Goal: Task Accomplishment & Management: Manage account settings

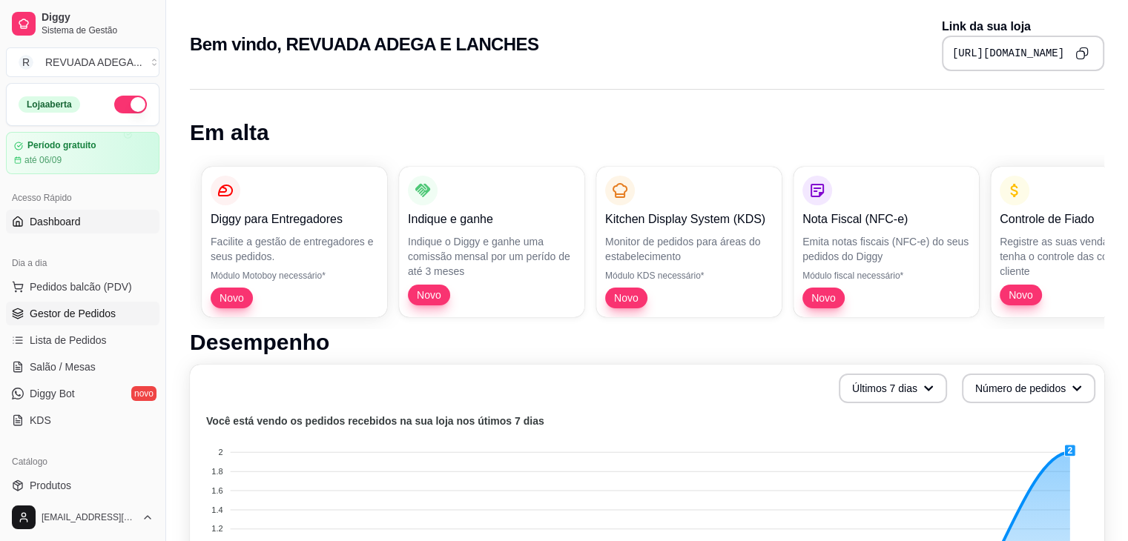
click at [107, 313] on span "Gestor de Pedidos" at bounding box center [73, 313] width 86 height 15
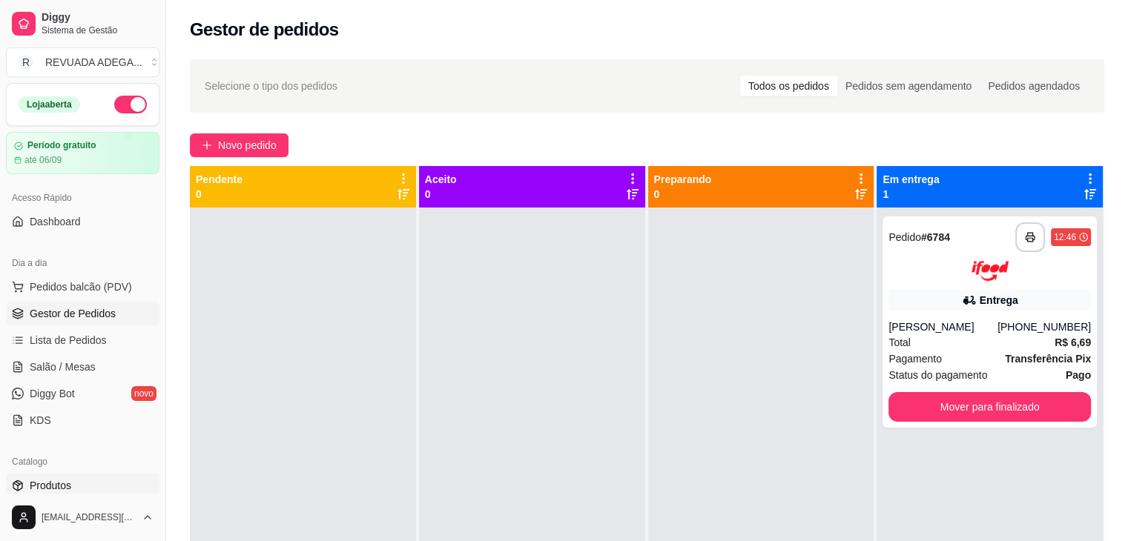
click at [70, 478] on span "Produtos" at bounding box center [51, 485] width 42 height 15
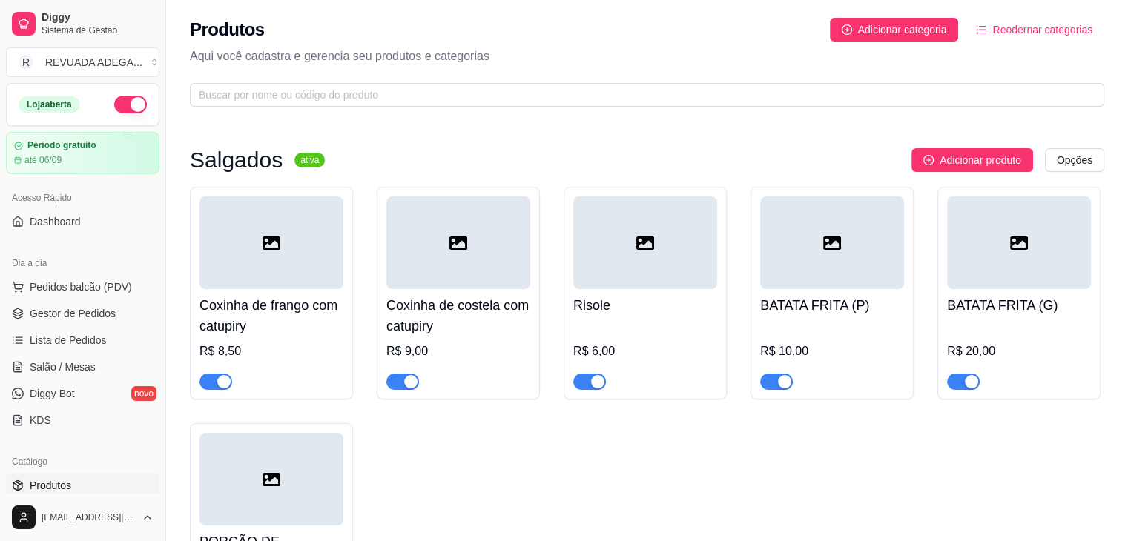
drag, startPoint x: 719, startPoint y: 87, endPoint x: 647, endPoint y: 118, distance: 78.4
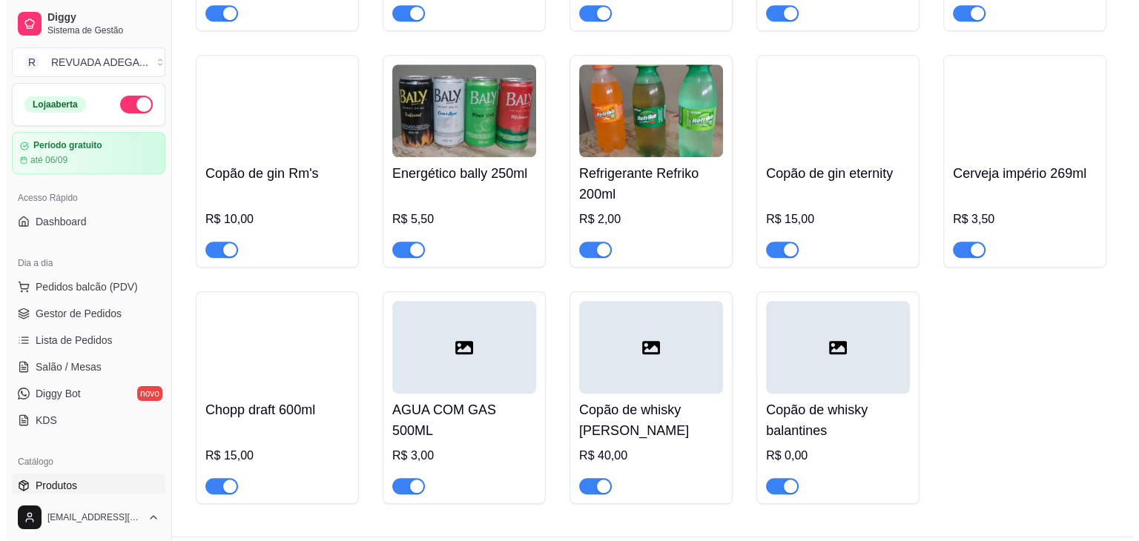
scroll to position [1127, 0]
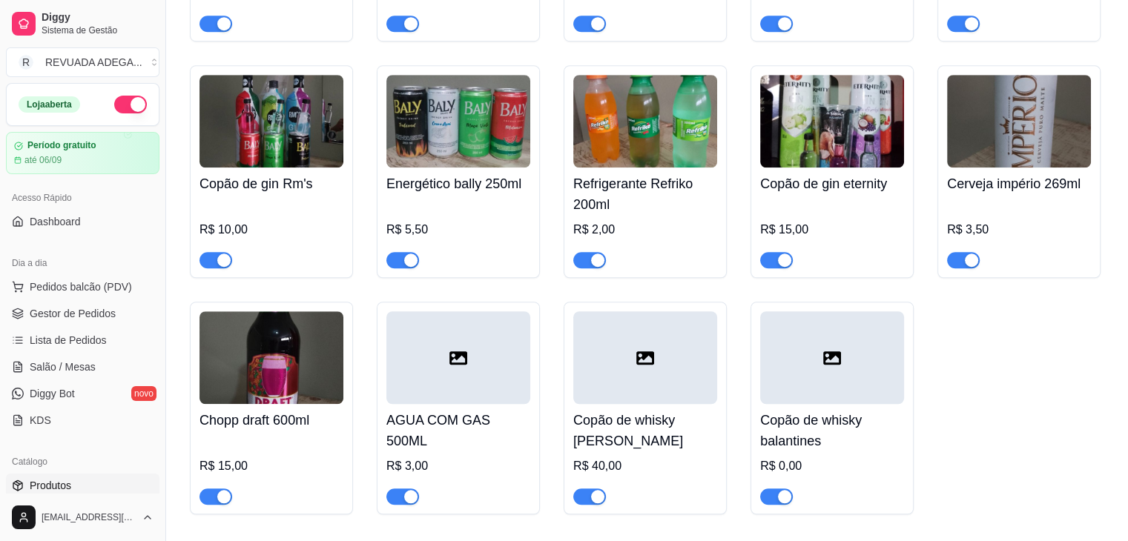
click at [487, 153] on img at bounding box center [458, 121] width 144 height 93
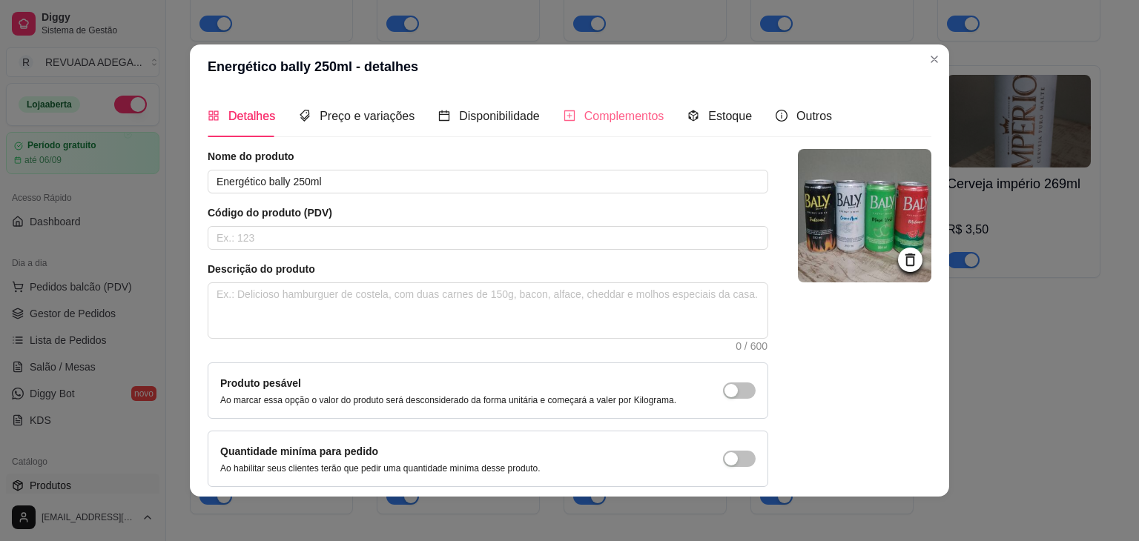
click at [597, 126] on div "Complementos" at bounding box center [613, 116] width 101 height 42
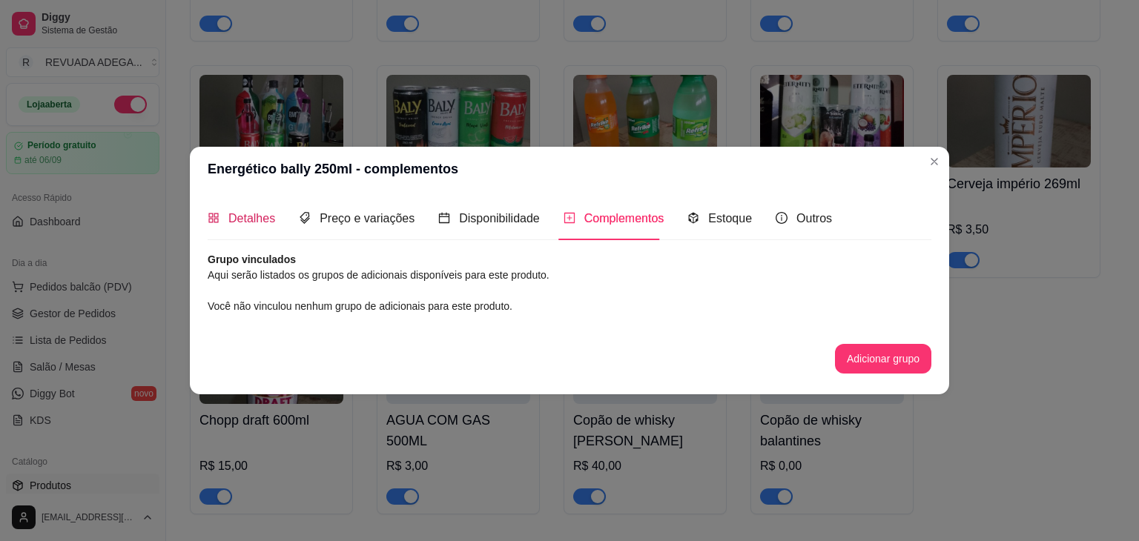
click at [267, 219] on span "Detalhes" at bounding box center [251, 218] width 47 height 13
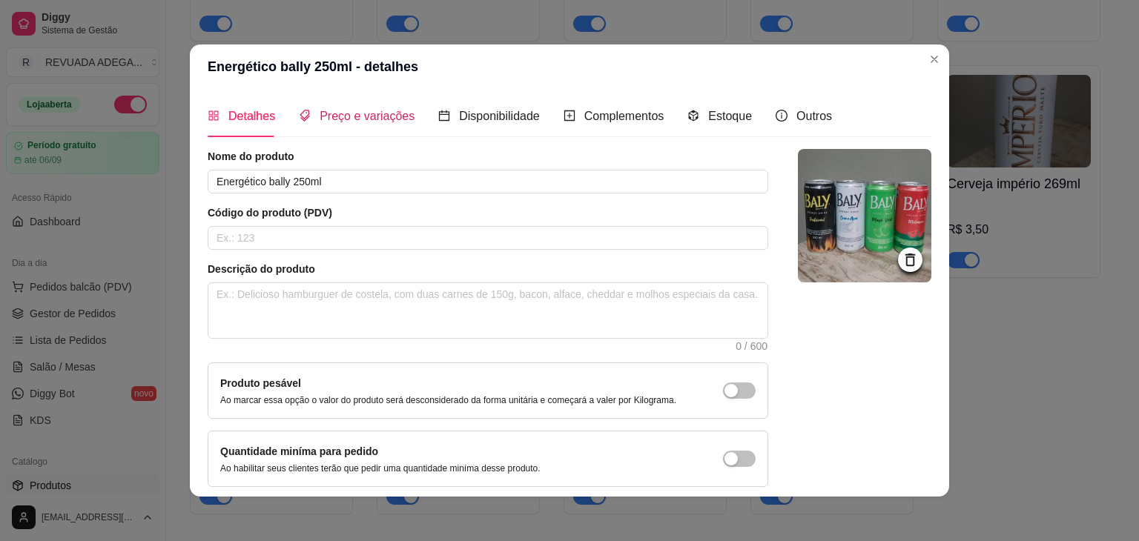
click at [357, 113] on span "Preço e variações" at bounding box center [367, 116] width 95 height 13
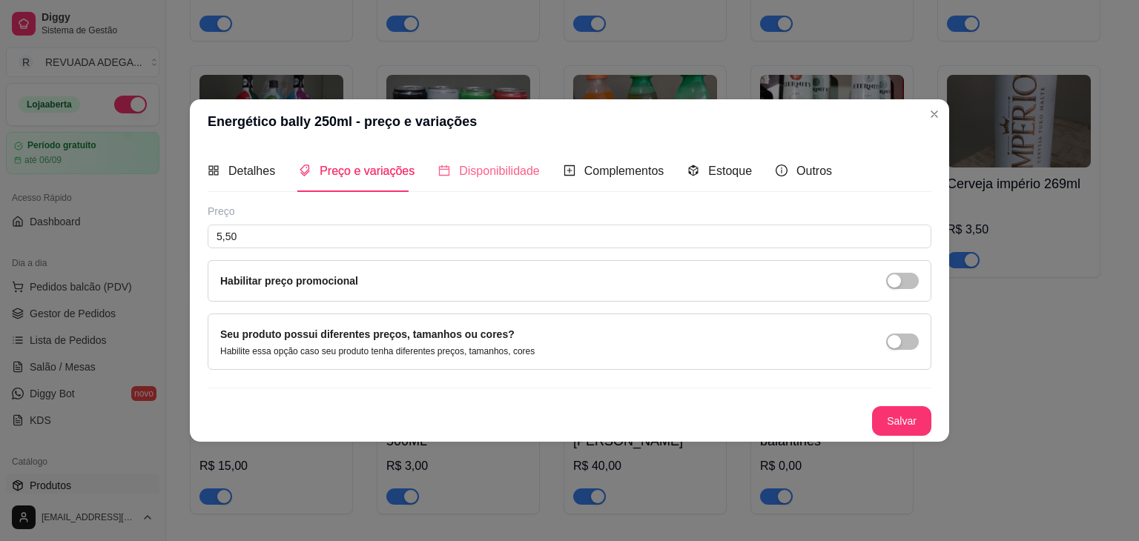
click at [493, 188] on div "Disponibilidade" at bounding box center [489, 171] width 102 height 42
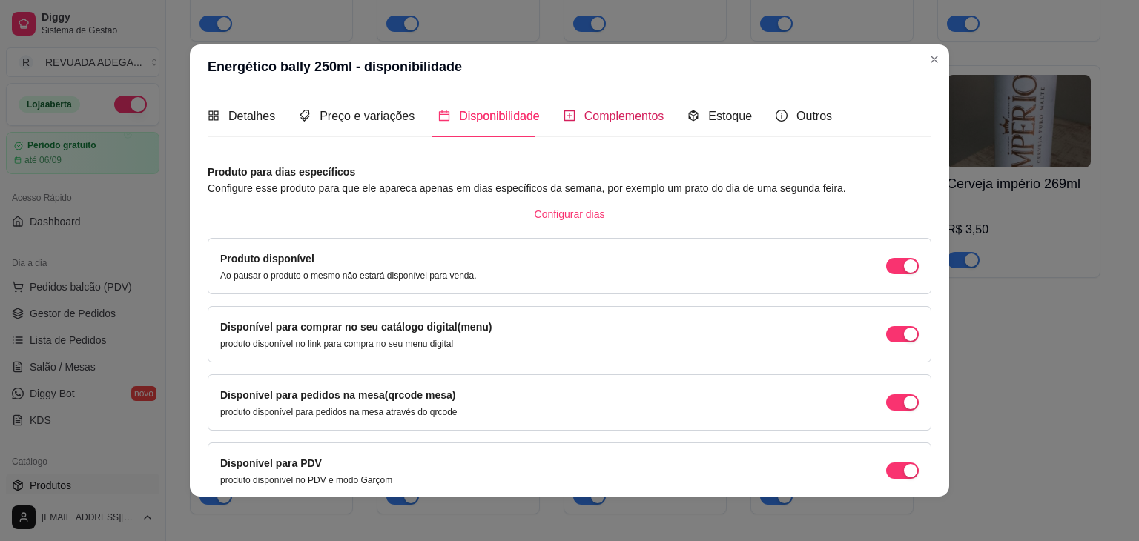
click at [597, 110] on span "Complementos" at bounding box center [624, 116] width 80 height 13
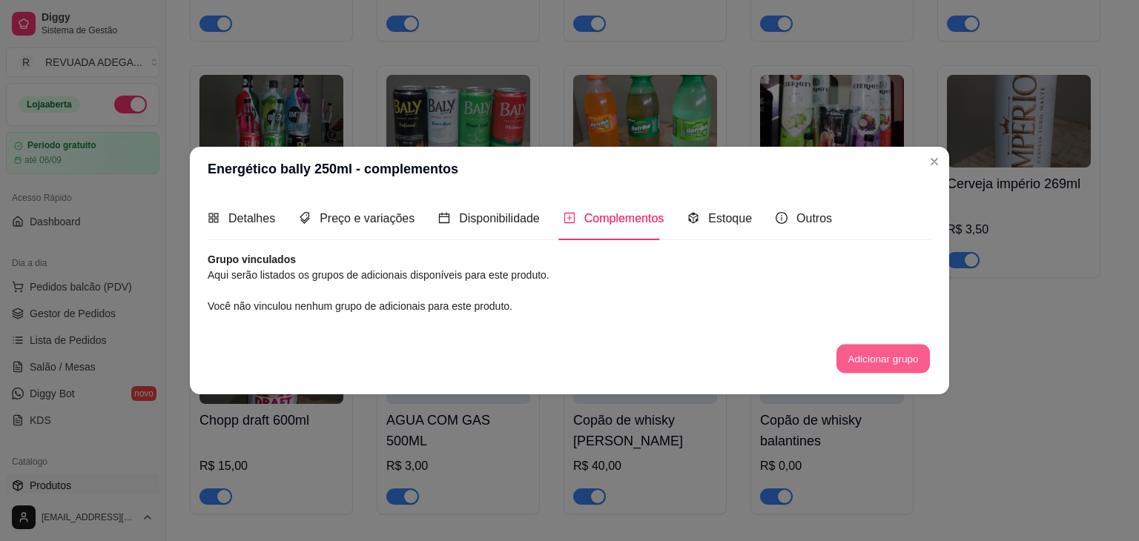
click at [911, 358] on button "Adicionar grupo" at bounding box center [882, 358] width 93 height 29
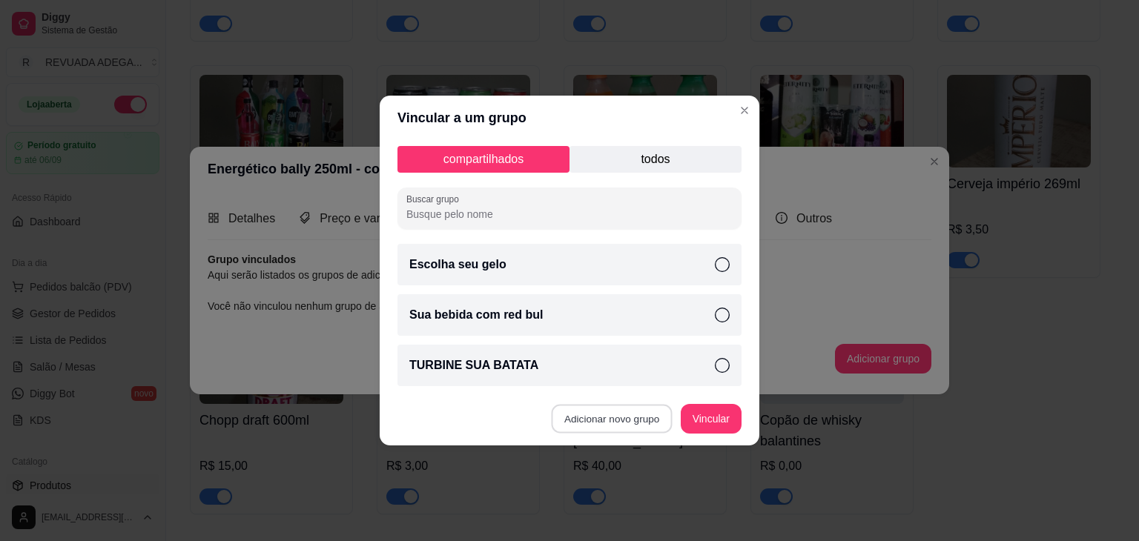
click at [604, 423] on button "Adicionar novo grupo" at bounding box center [612, 419] width 121 height 29
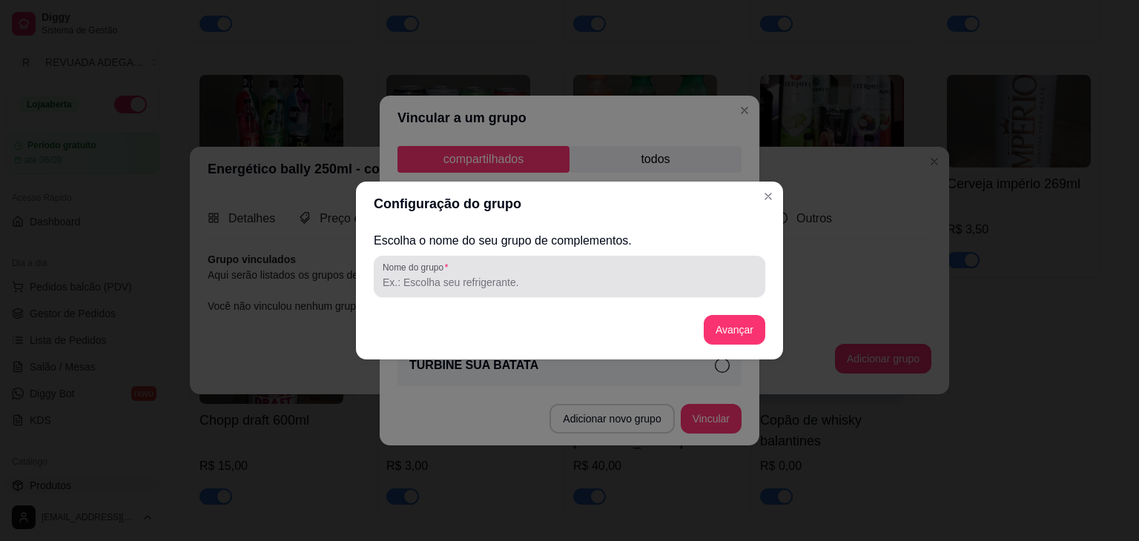
click at [517, 274] on div at bounding box center [570, 277] width 374 height 30
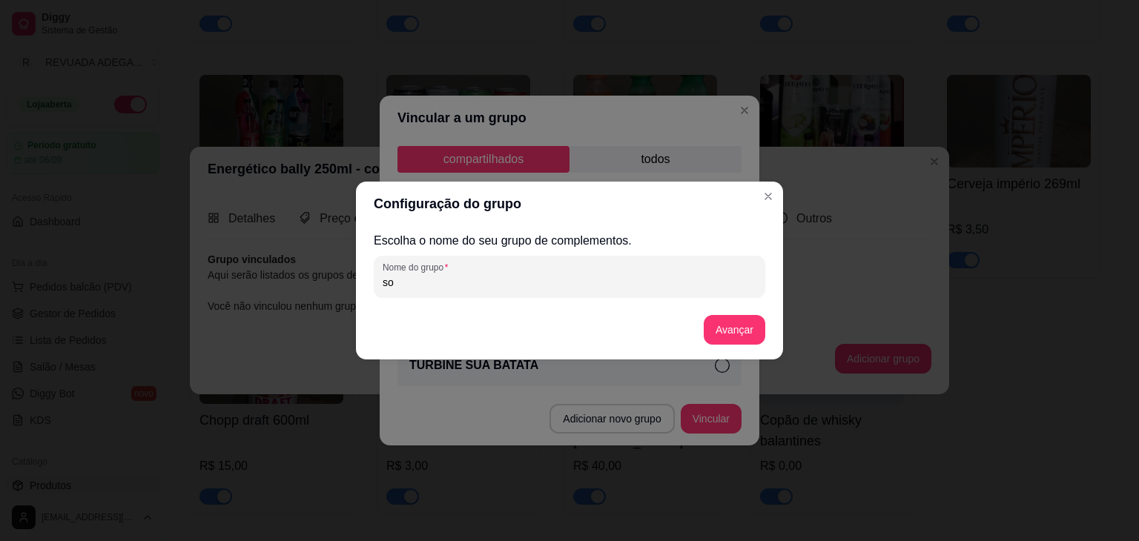
type input "s"
type input "escolha o sabor do seu baly"
click at [735, 342] on button "Avançar" at bounding box center [734, 330] width 60 height 29
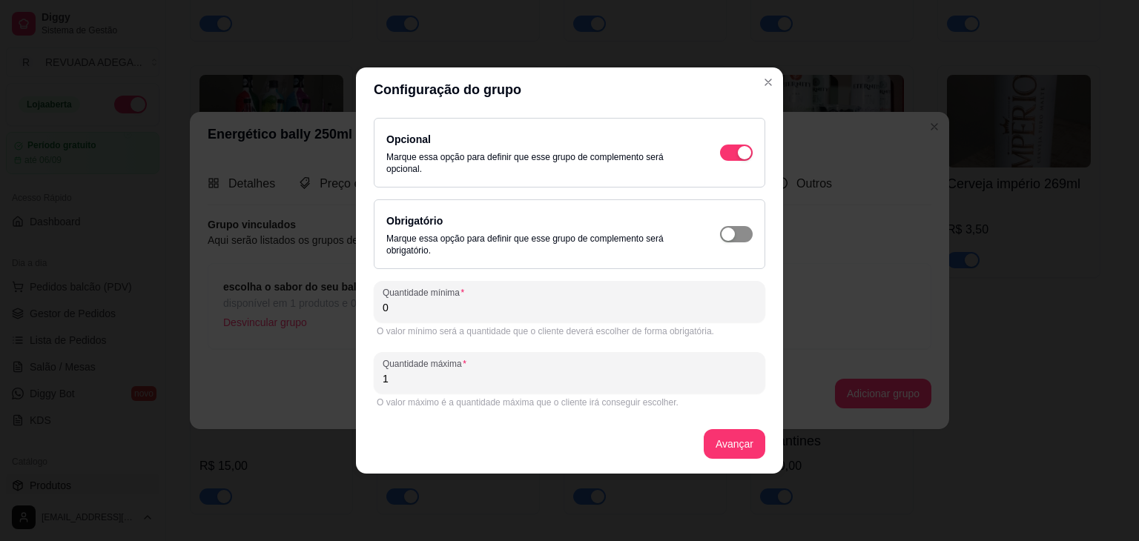
click at [738, 159] on div "button" at bounding box center [744, 152] width 13 height 13
click at [593, 311] on input "0" at bounding box center [570, 307] width 374 height 15
type input "1"
click at [745, 448] on button "Avançar" at bounding box center [734, 444] width 60 height 29
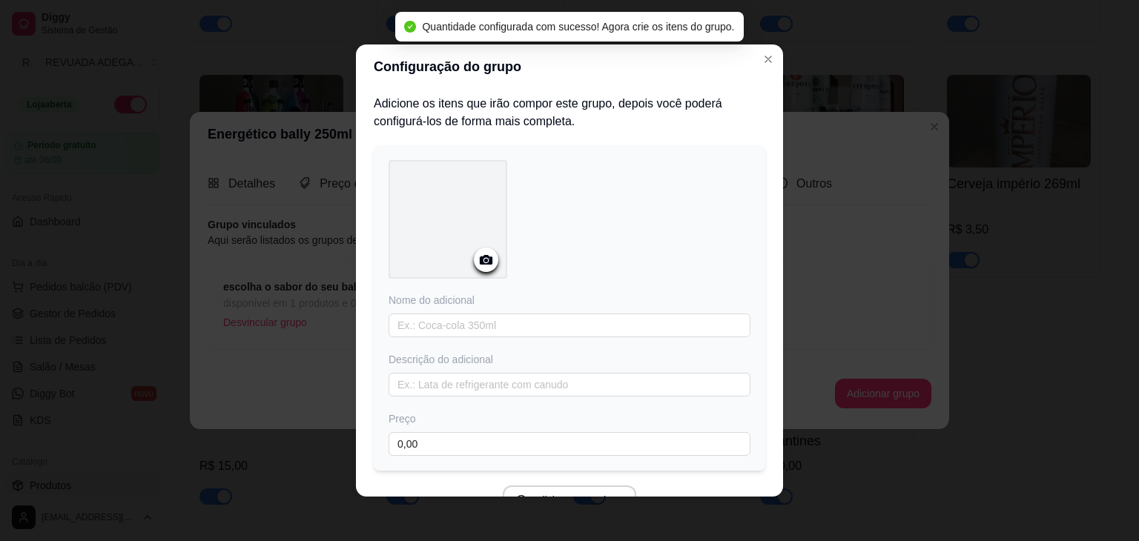
click at [412, 193] on div at bounding box center [447, 219] width 119 height 119
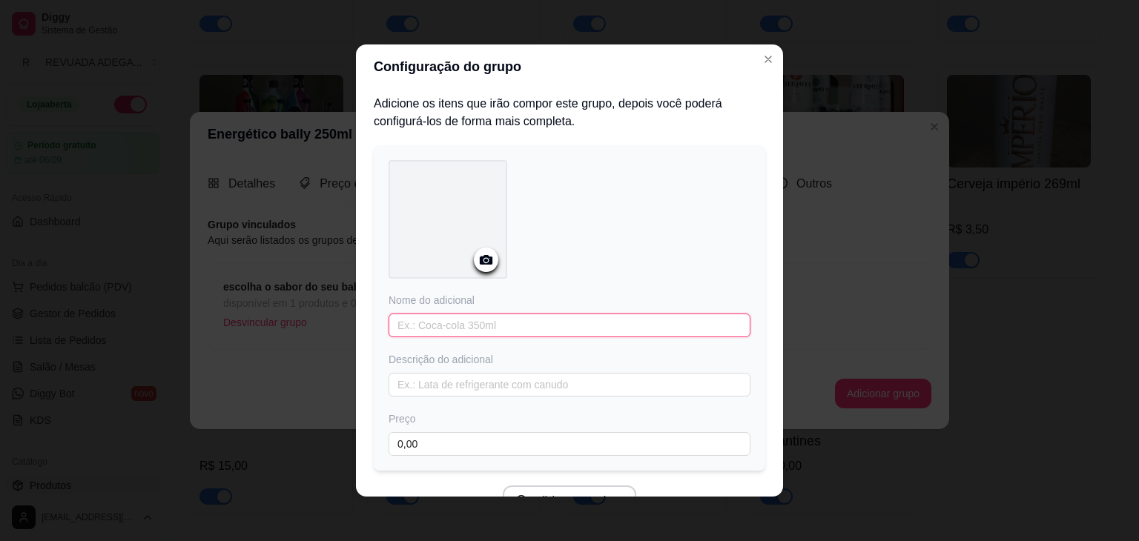
click at [549, 315] on input "text" at bounding box center [569, 326] width 362 height 24
type input "baly maçã verde"
click at [672, 271] on div at bounding box center [569, 222] width 362 height 124
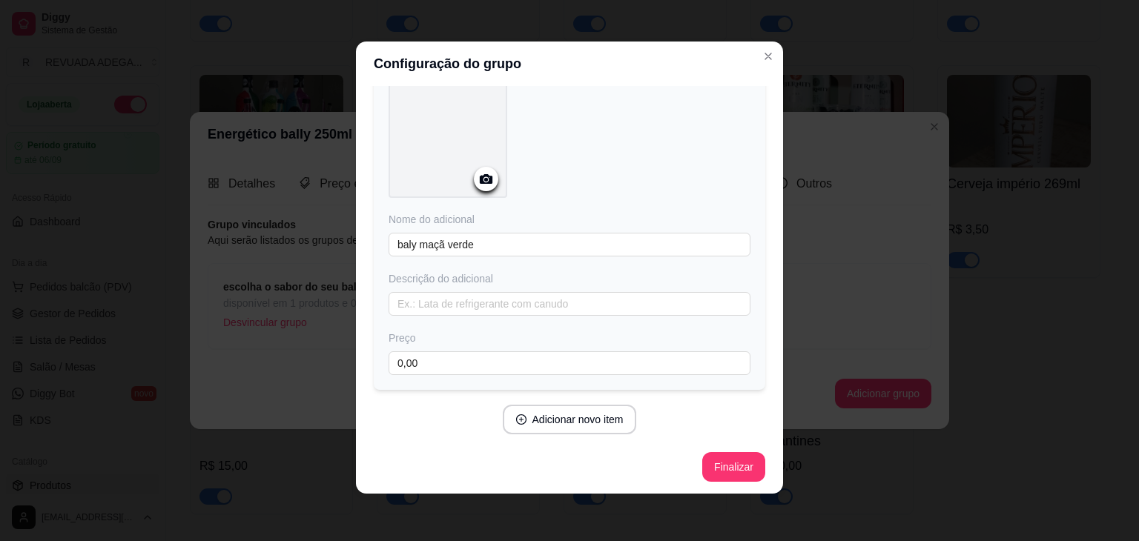
scroll to position [79, 0]
click at [703, 457] on button "Finalizar" at bounding box center [733, 465] width 61 height 29
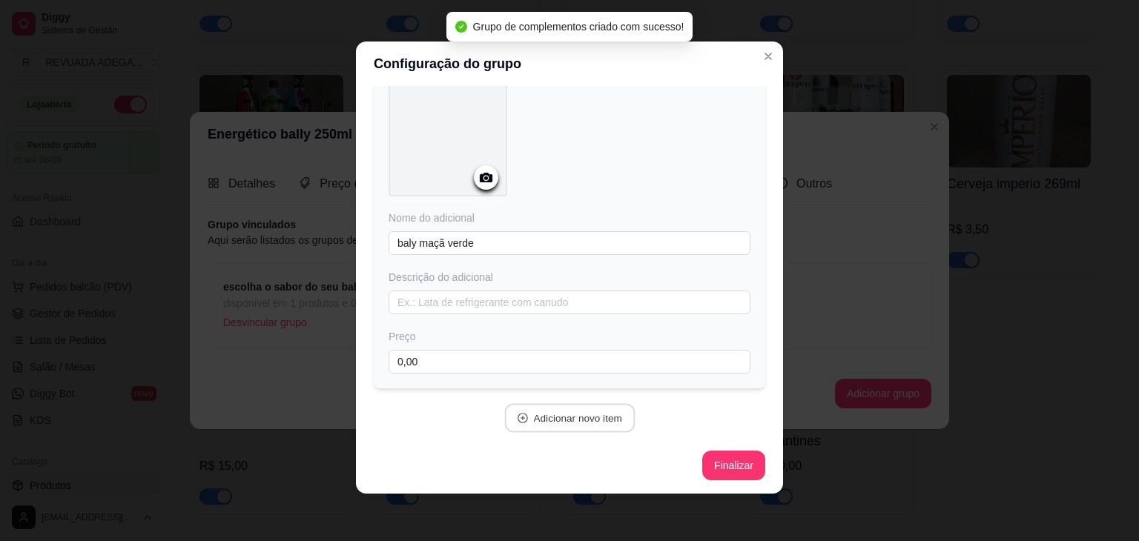
click at [563, 414] on button "Adicionar novo item" at bounding box center [569, 418] width 130 height 29
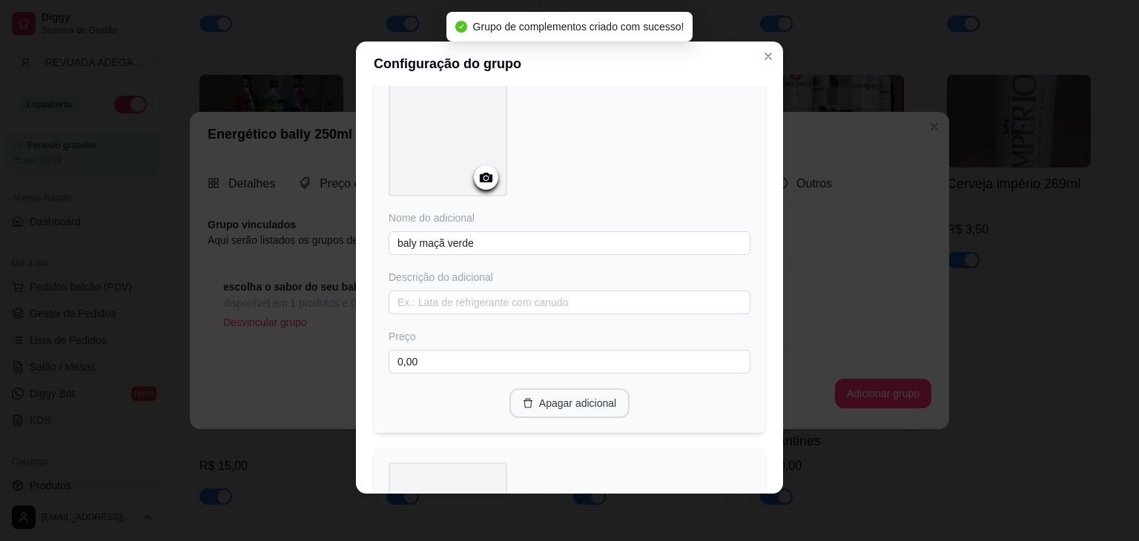
scroll to position [0, 0]
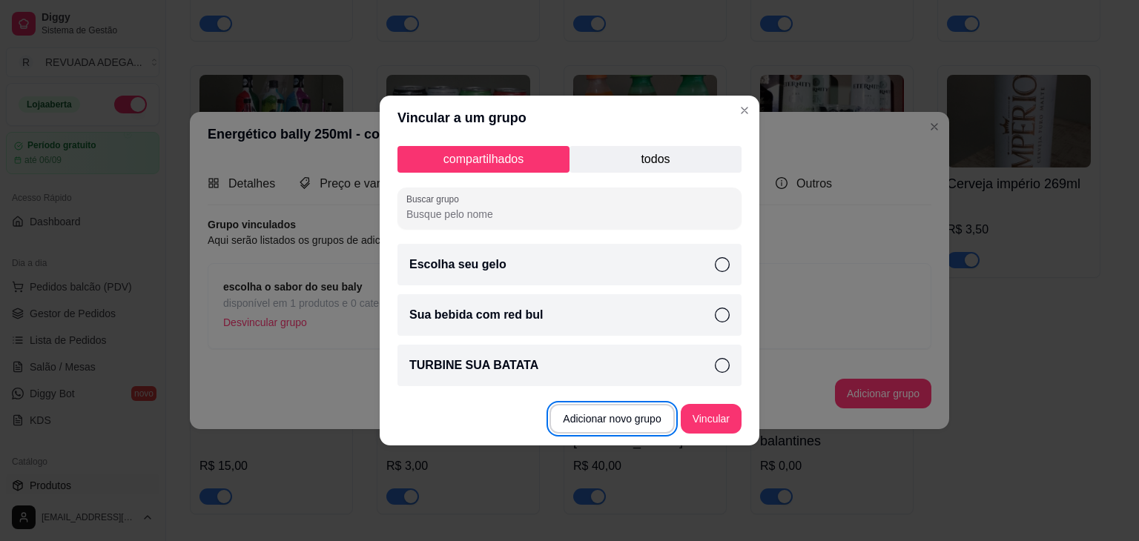
click at [589, 339] on div "compartilhados todos Buscar grupo Escolha seu gelo Sua bebida com red bul TURBI…" at bounding box center [570, 266] width 380 height 252
click at [581, 362] on div "TURBINE SUA BATATA" at bounding box center [569, 366] width 344 height 42
click at [666, 166] on p "todos" at bounding box center [655, 159] width 172 height 27
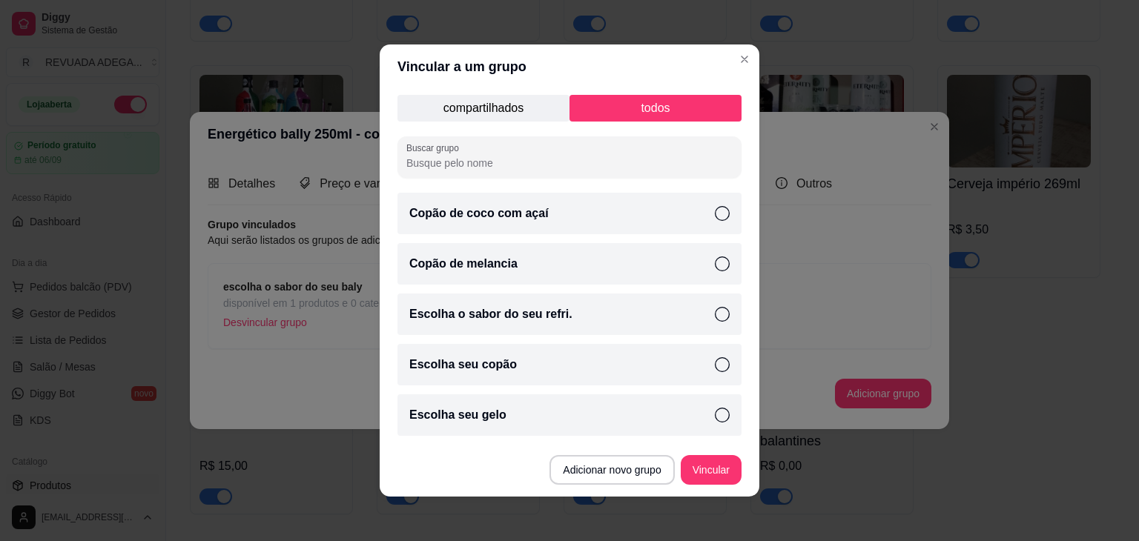
scroll to position [3, 0]
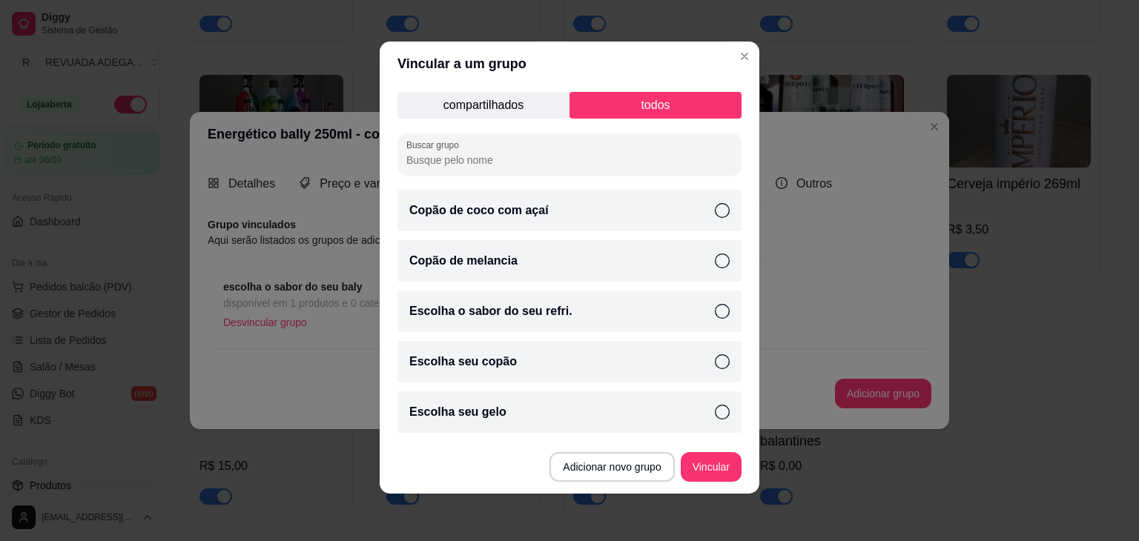
click at [525, 320] on div "Escolha o sabor do seu refri." at bounding box center [569, 312] width 344 height 42
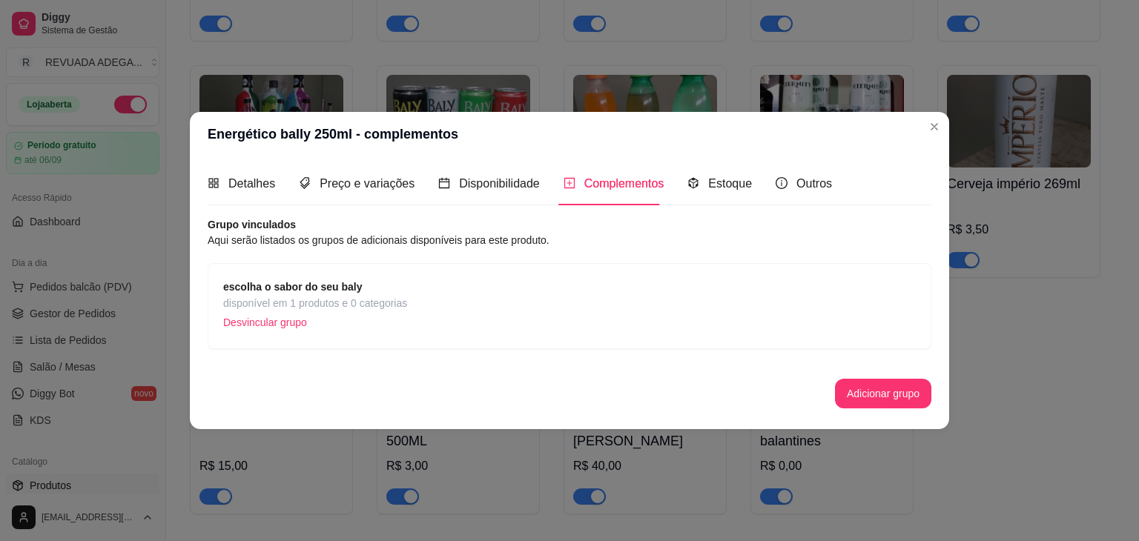
click at [322, 304] on span "disponível em 1 produtos e 0 categorias" at bounding box center [315, 303] width 184 height 16
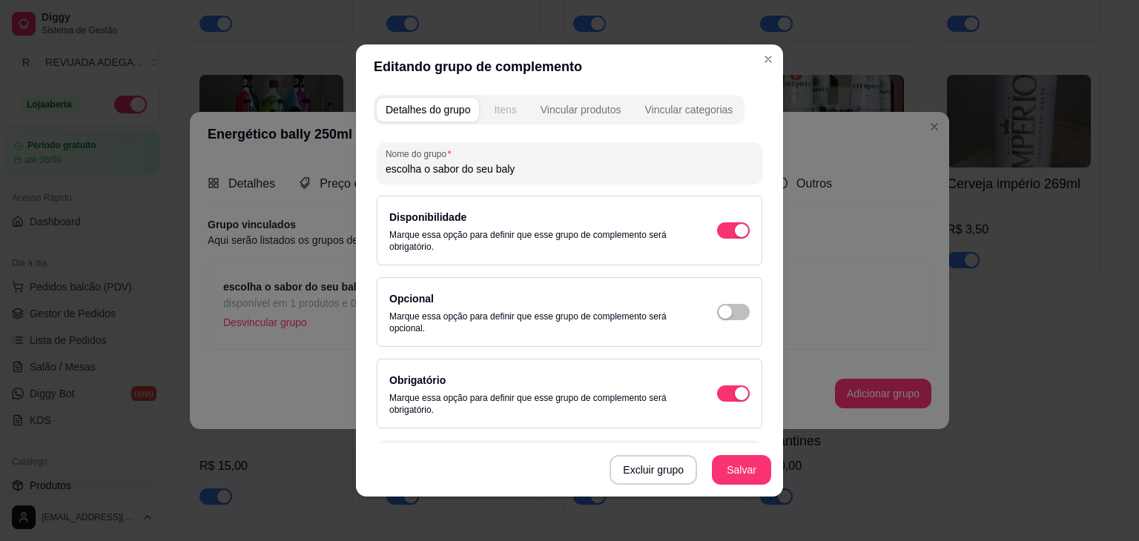
click at [488, 114] on button "Itens" at bounding box center [505, 110] width 40 height 24
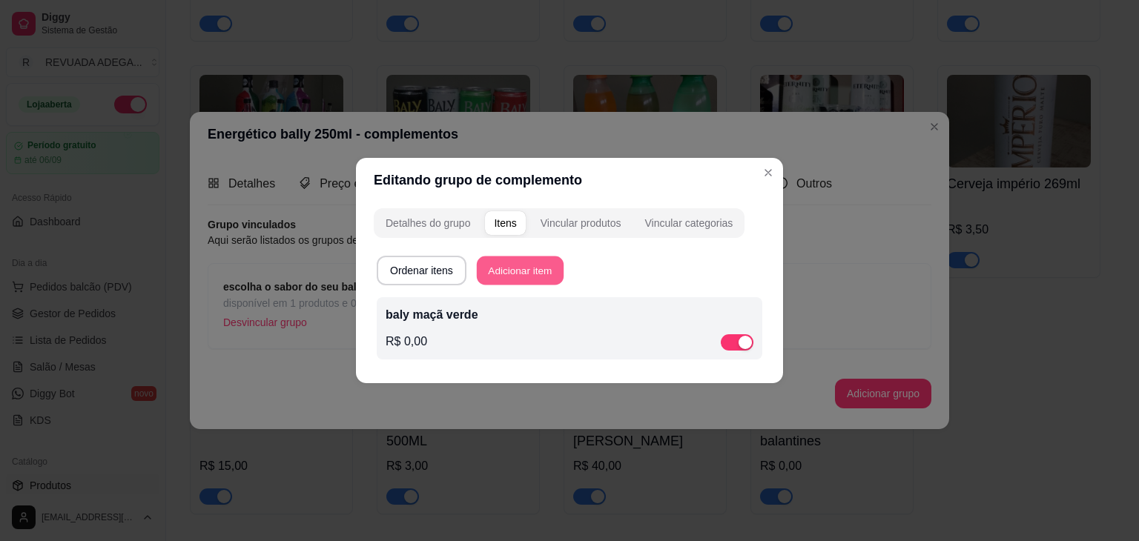
click at [533, 270] on button "Adicionar item" at bounding box center [520, 270] width 87 height 29
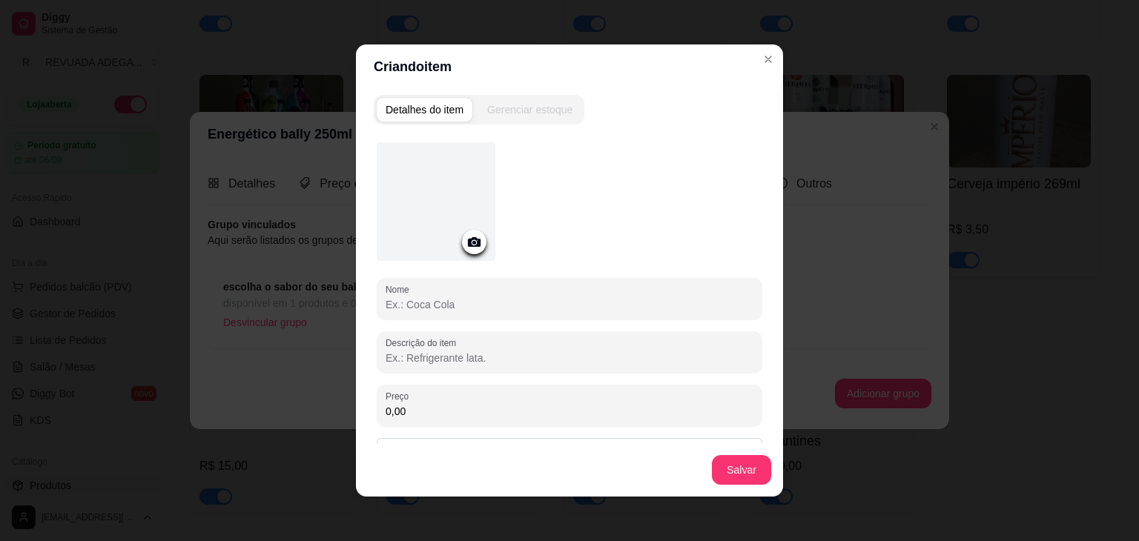
click at [474, 306] on input "Nome" at bounding box center [569, 304] width 368 height 15
type input "baly melancia"
click at [745, 460] on button "Salvar" at bounding box center [741, 470] width 58 height 29
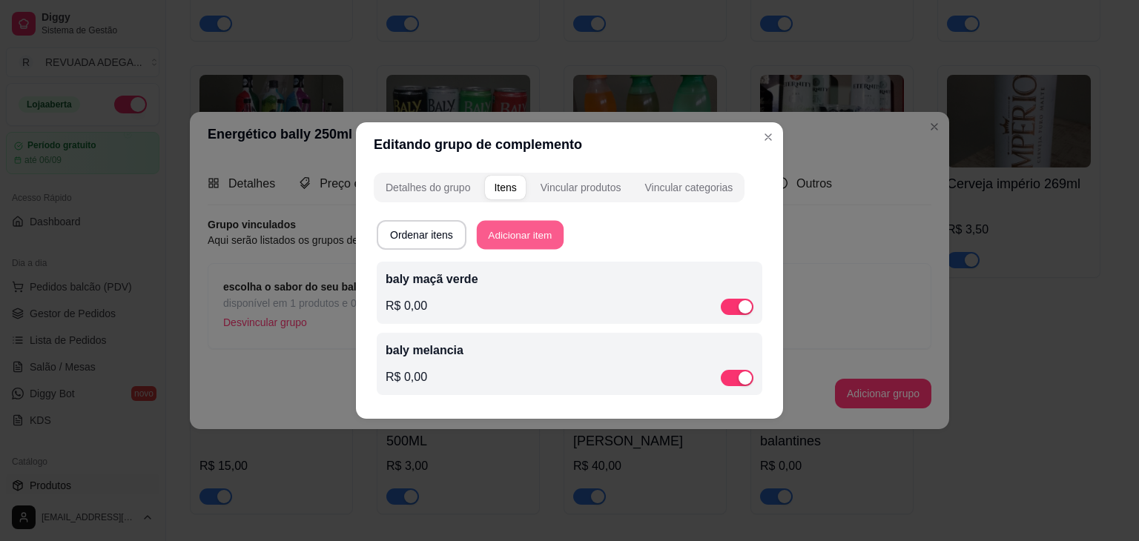
click at [543, 231] on button "Adicionar item" at bounding box center [520, 235] width 87 height 29
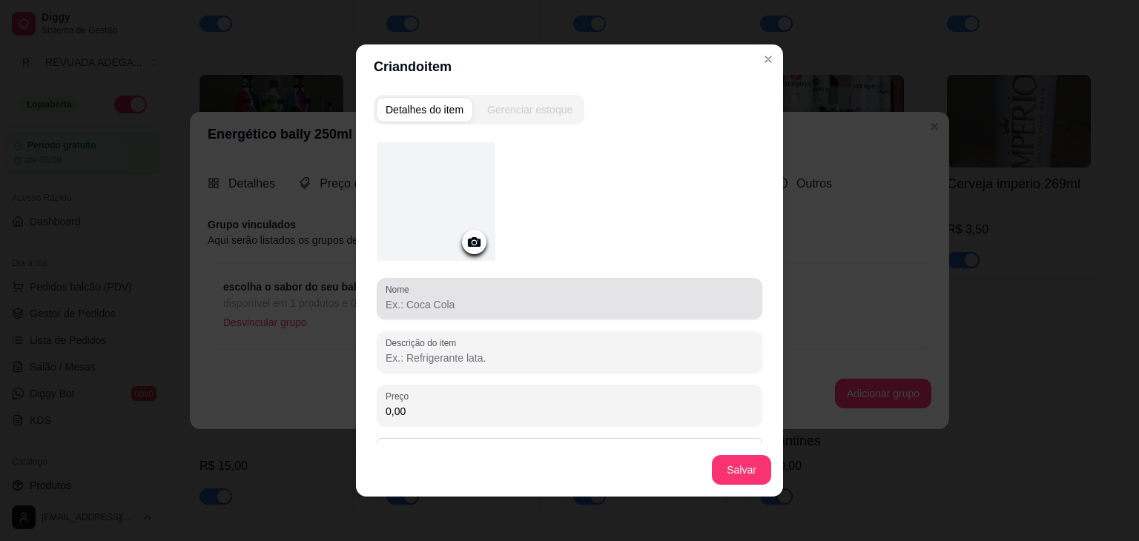
click at [453, 303] on input "Nome" at bounding box center [569, 304] width 368 height 15
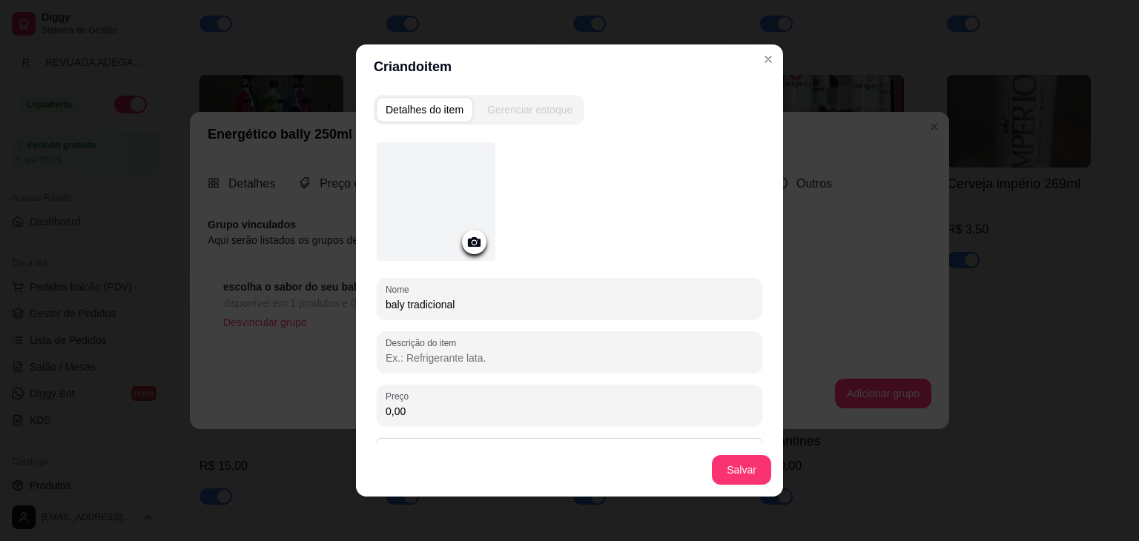
type input "baly tradicional"
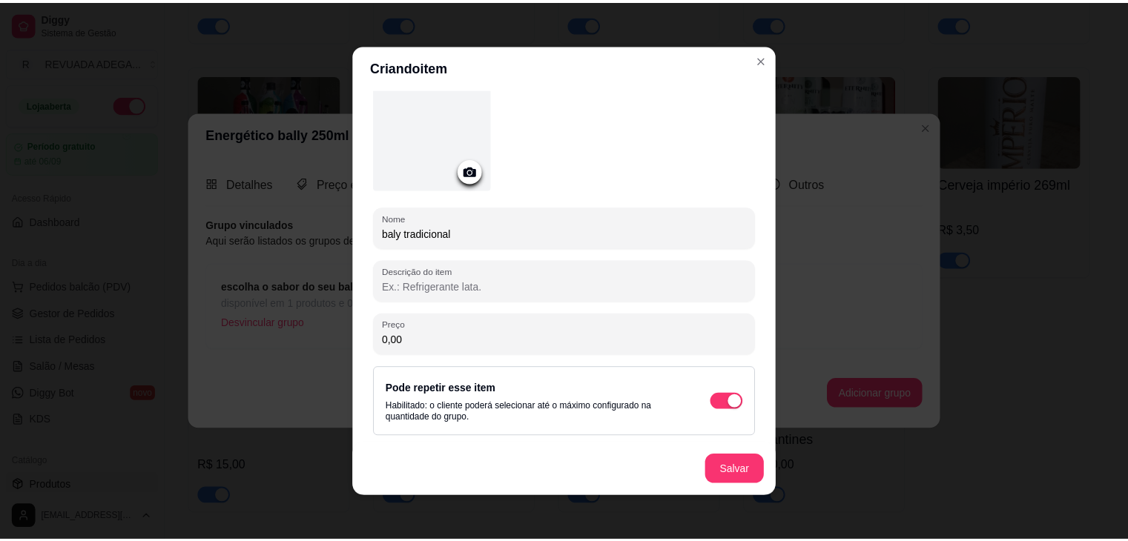
scroll to position [72, 0]
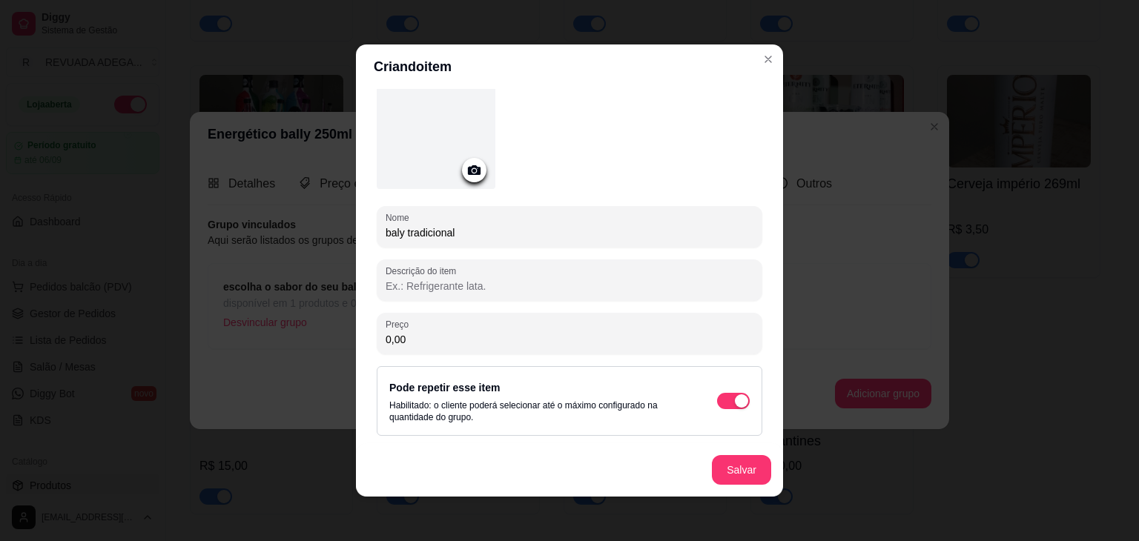
click at [772, 460] on div "Salvar" at bounding box center [569, 469] width 427 height 53
click at [716, 460] on button "Salvar" at bounding box center [741, 470] width 59 height 30
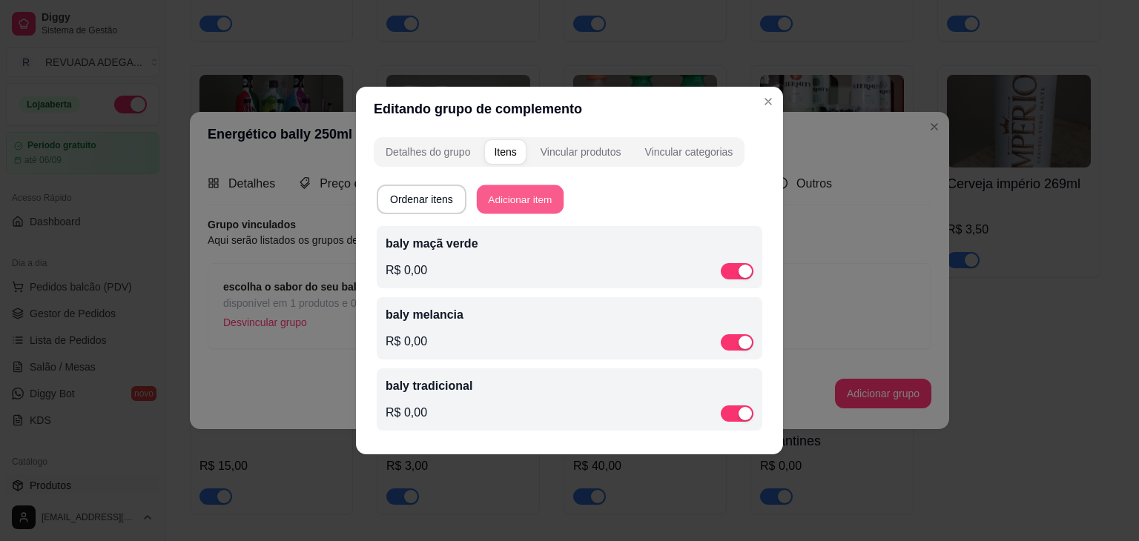
click at [517, 188] on button "Adicionar item" at bounding box center [520, 199] width 87 height 29
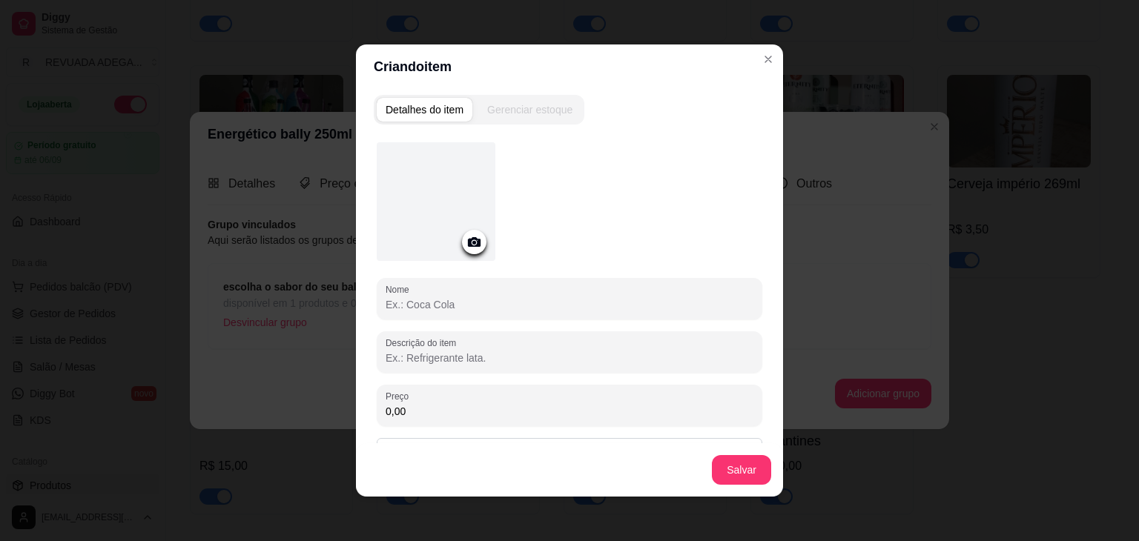
click at [451, 306] on input "Nome" at bounding box center [569, 304] width 368 height 15
type input "baly coco com açai"
click at [729, 466] on button "Salvar" at bounding box center [741, 470] width 58 height 29
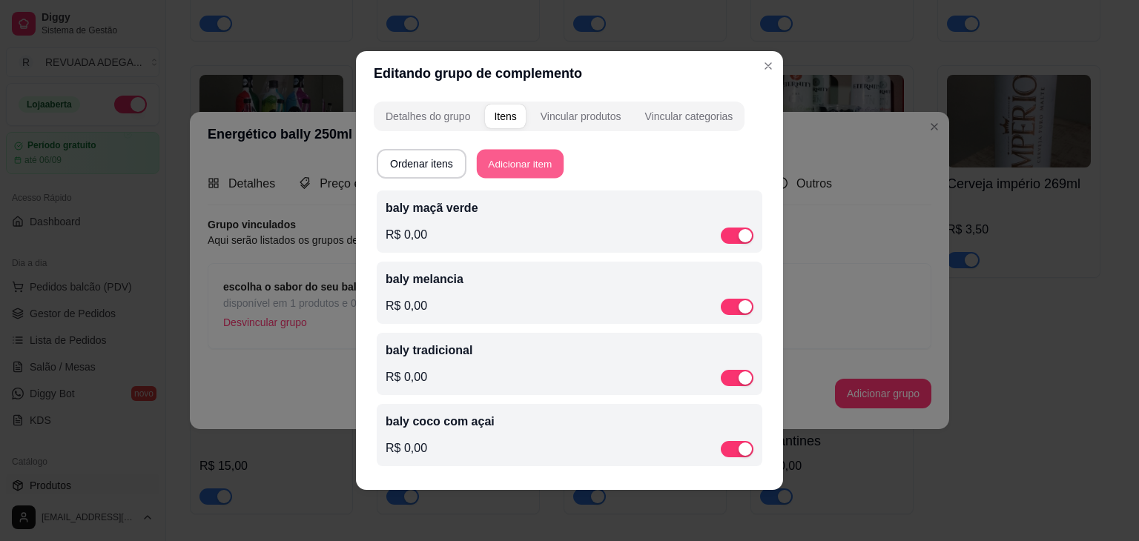
click at [518, 163] on button "Adicionar item" at bounding box center [520, 164] width 87 height 29
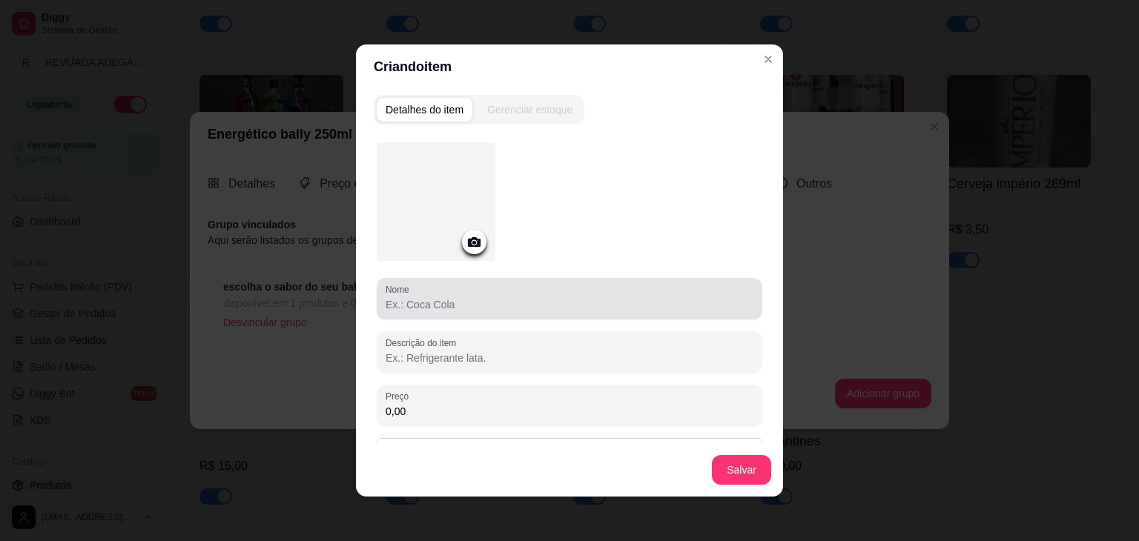
click at [466, 288] on div at bounding box center [569, 299] width 368 height 30
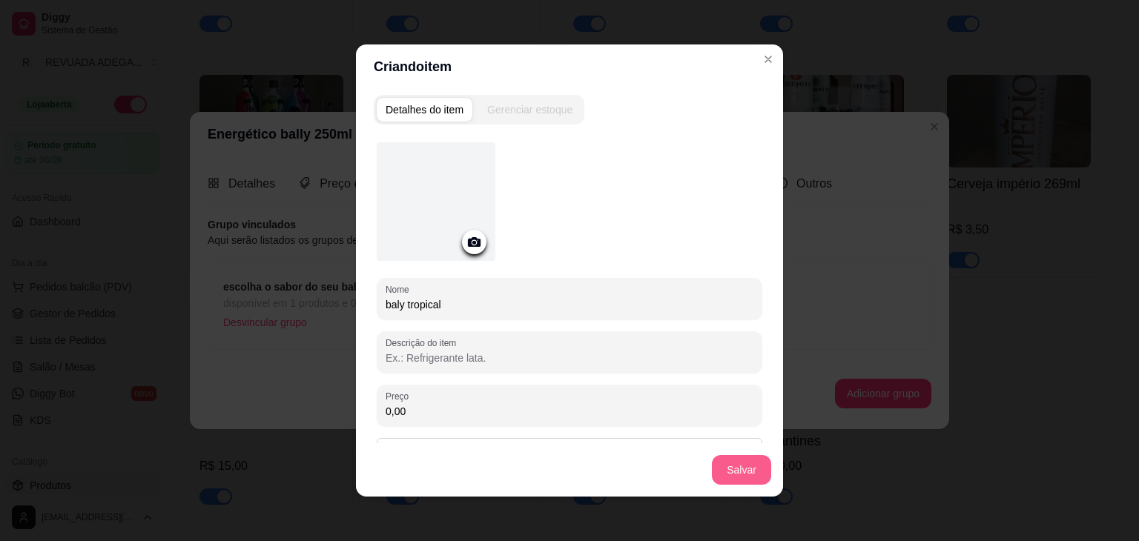
type input "baly tropical"
click at [724, 466] on button "Salvar" at bounding box center [741, 470] width 58 height 29
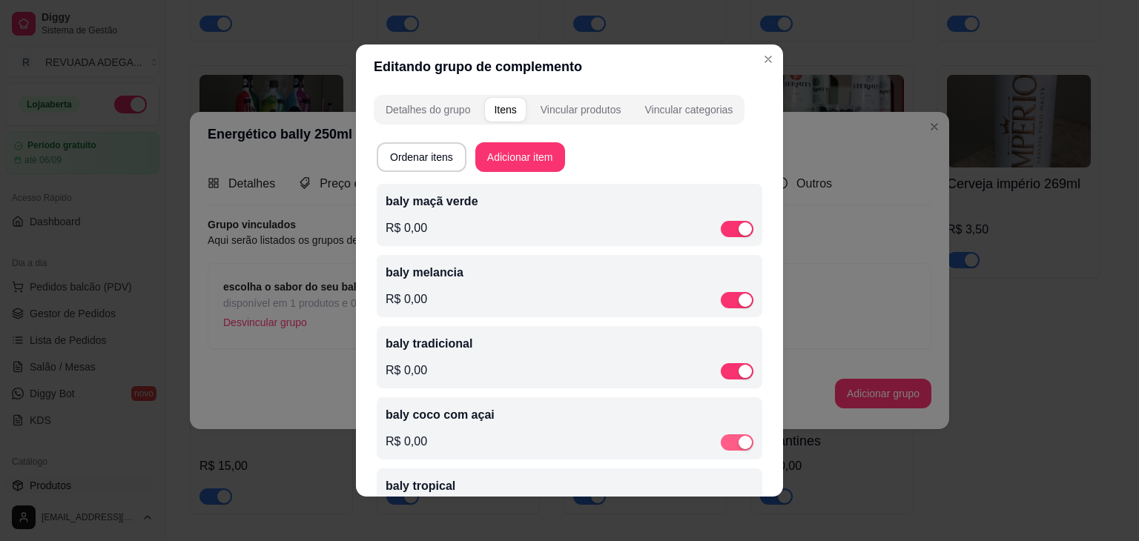
click at [738, 446] on div "button" at bounding box center [744, 442] width 13 height 13
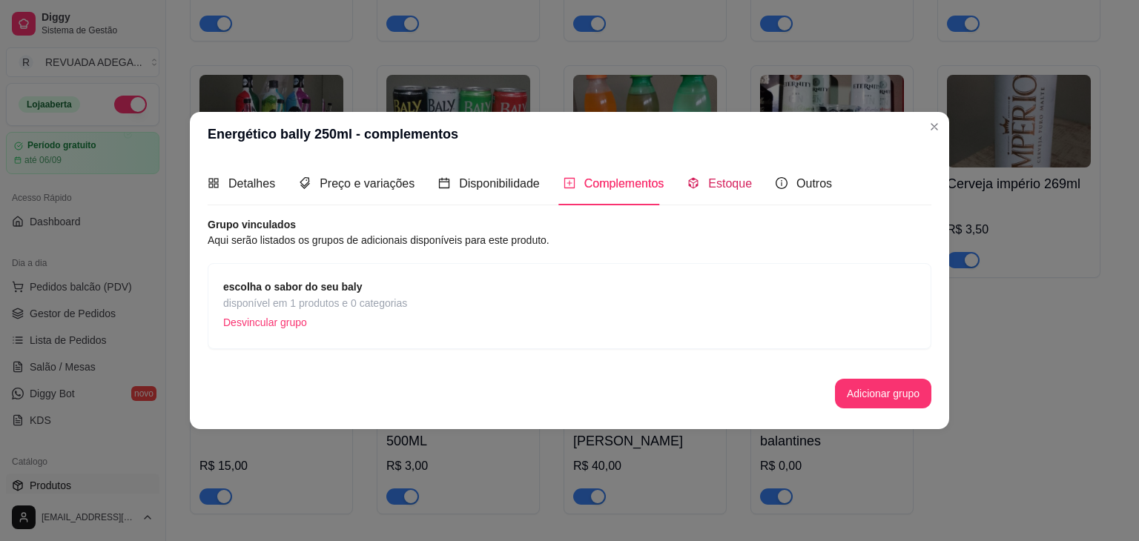
click at [708, 190] on span "Estoque" at bounding box center [730, 183] width 44 height 13
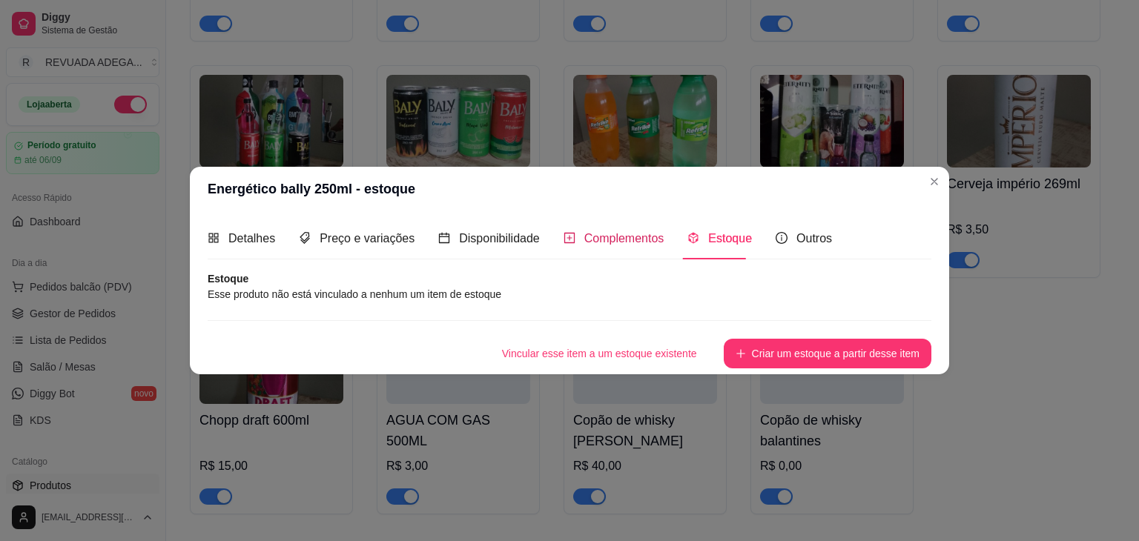
click at [609, 240] on span "Complementos" at bounding box center [624, 238] width 80 height 13
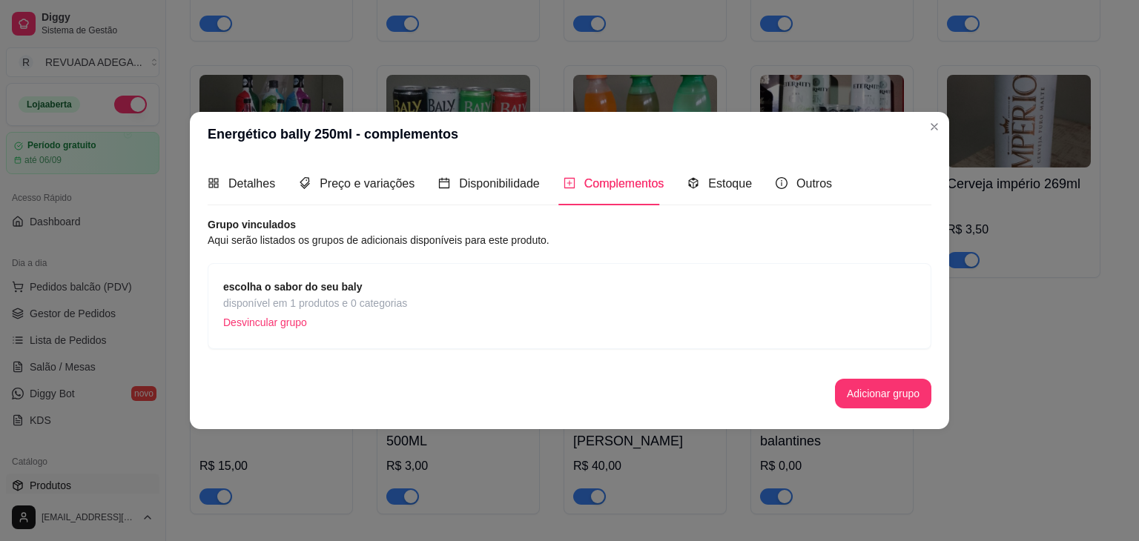
click at [331, 309] on span "disponível em 1 produtos e 0 categorias" at bounding box center [315, 303] width 184 height 16
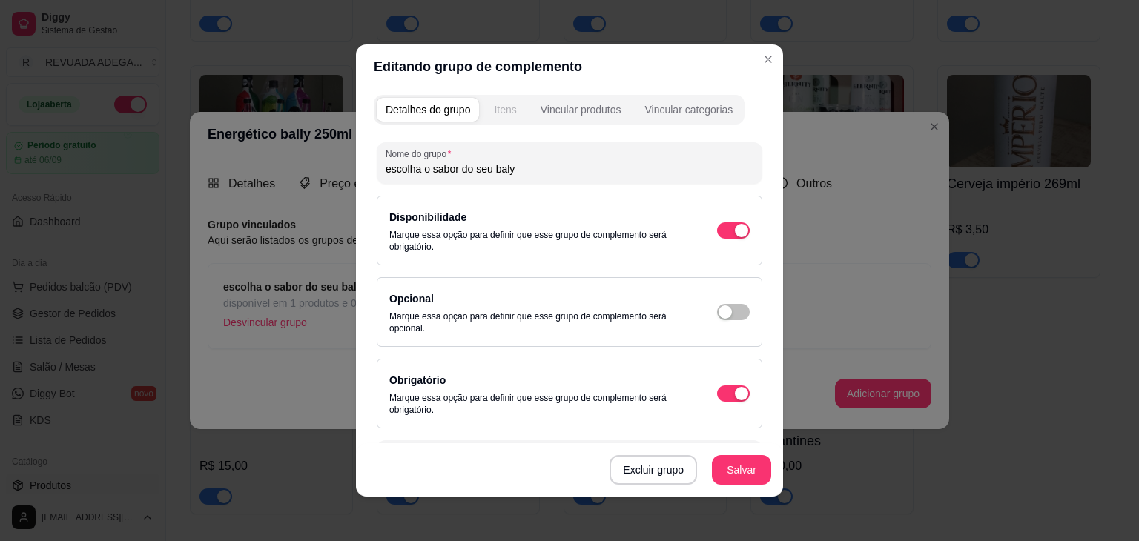
click at [494, 116] on div "Itens" at bounding box center [505, 109] width 22 height 15
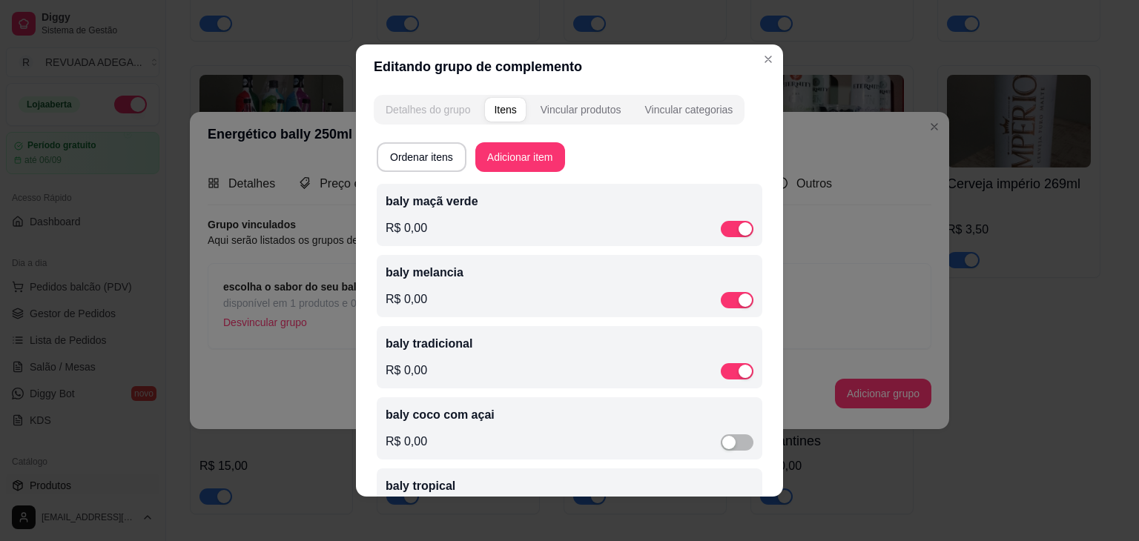
click at [439, 116] on div "Detalhes do grupo" at bounding box center [427, 109] width 85 height 15
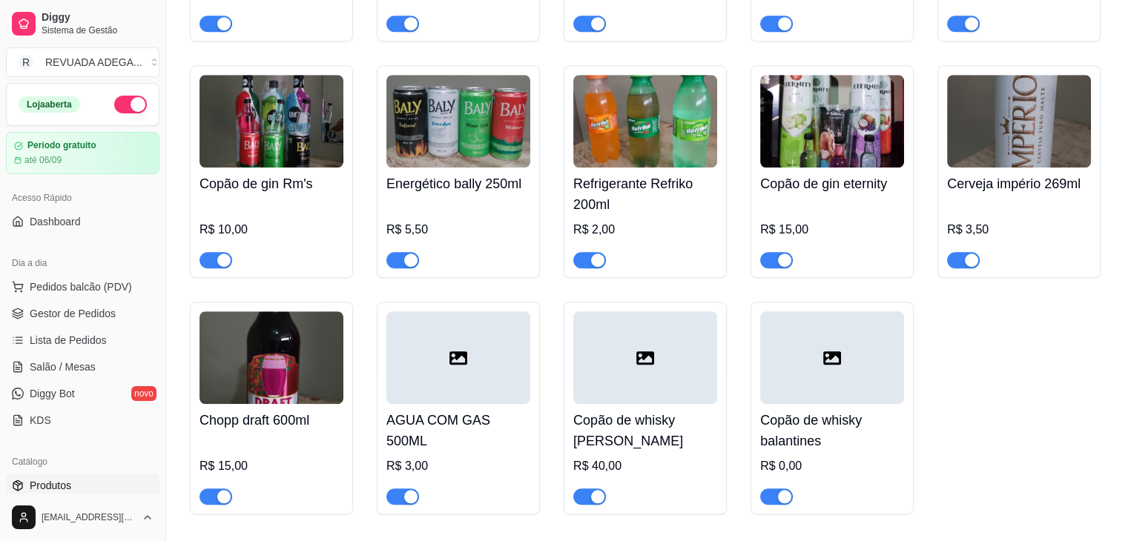
click at [470, 149] on img at bounding box center [458, 121] width 144 height 93
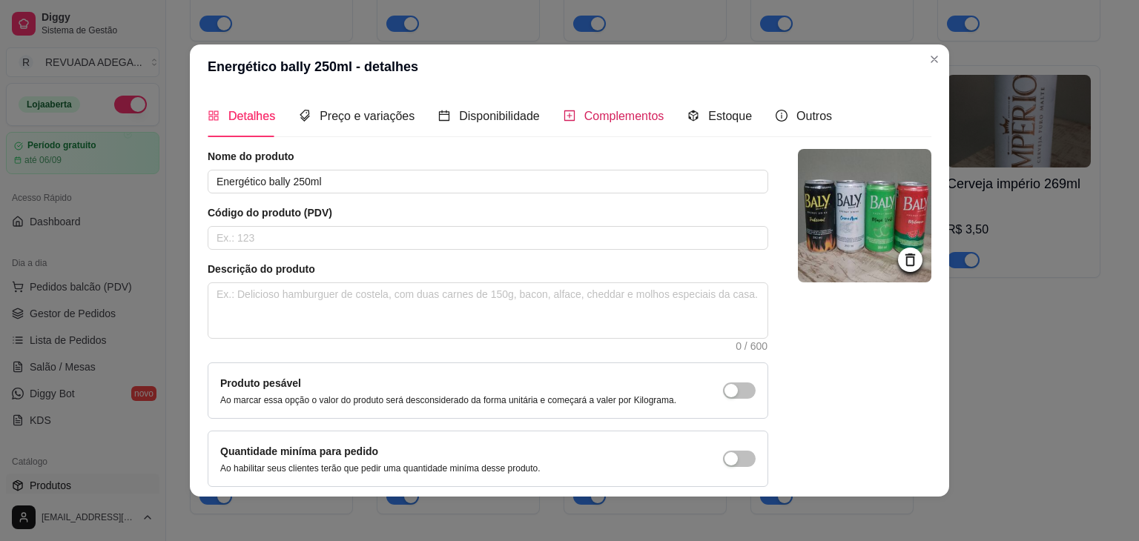
click at [584, 116] on span "Complementos" at bounding box center [624, 116] width 80 height 13
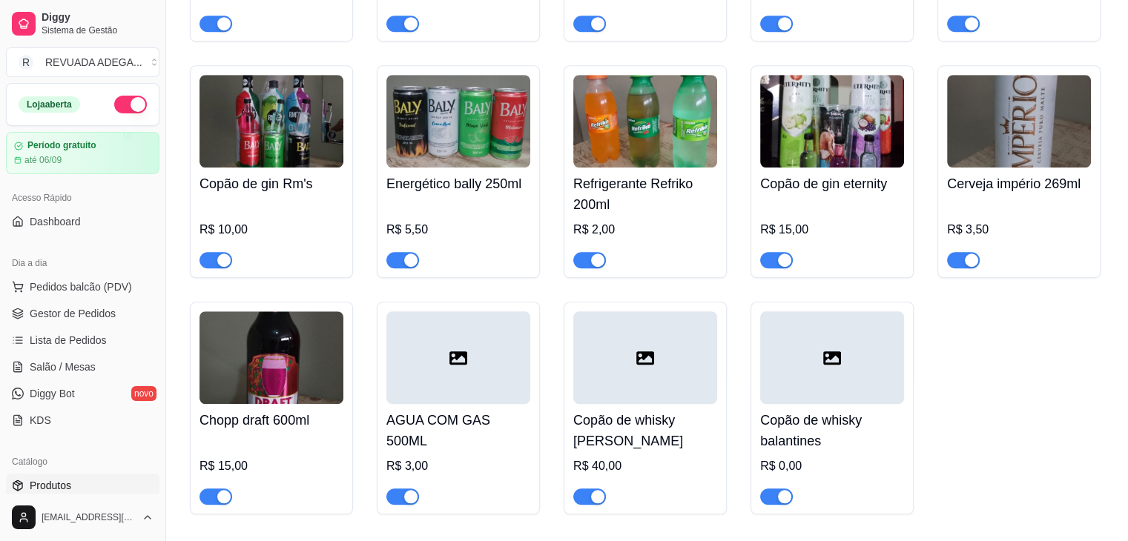
click at [667, 139] on img at bounding box center [645, 121] width 144 height 93
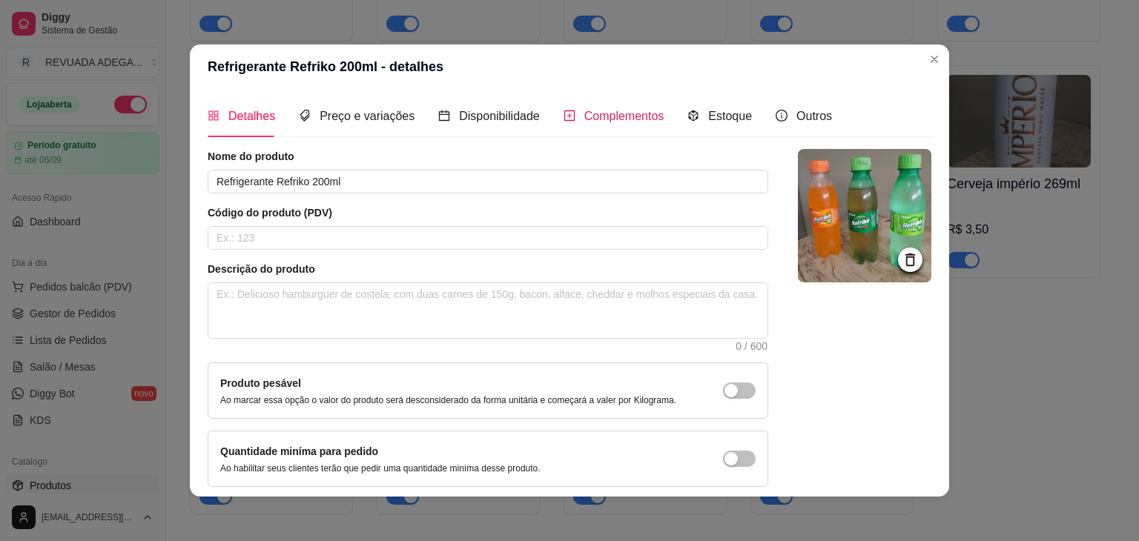
click at [615, 121] on span "Complementos" at bounding box center [624, 116] width 80 height 13
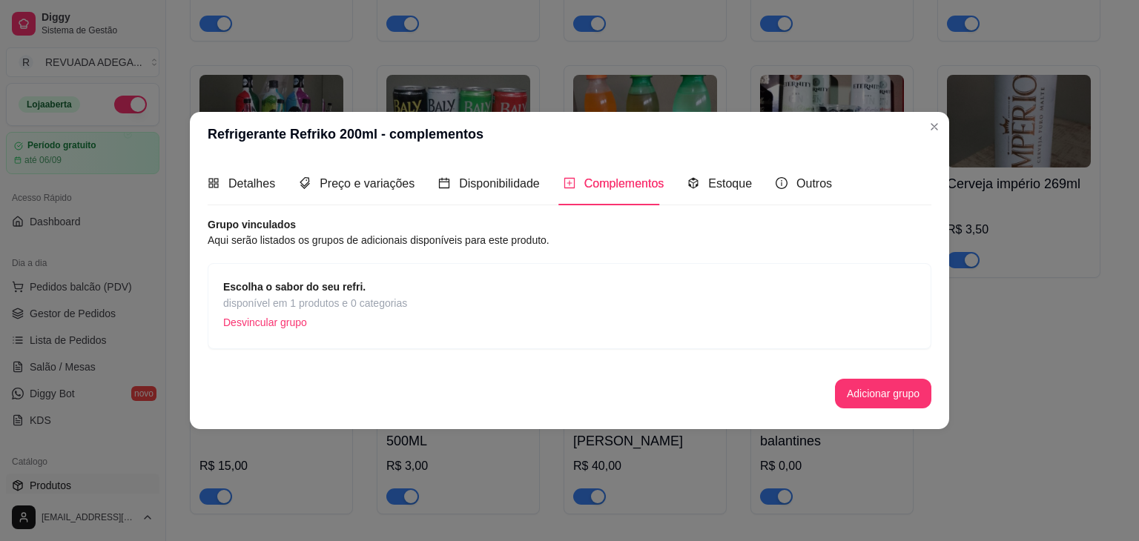
click at [294, 308] on span "disponível em 1 produtos e 0 categorias" at bounding box center [315, 303] width 184 height 16
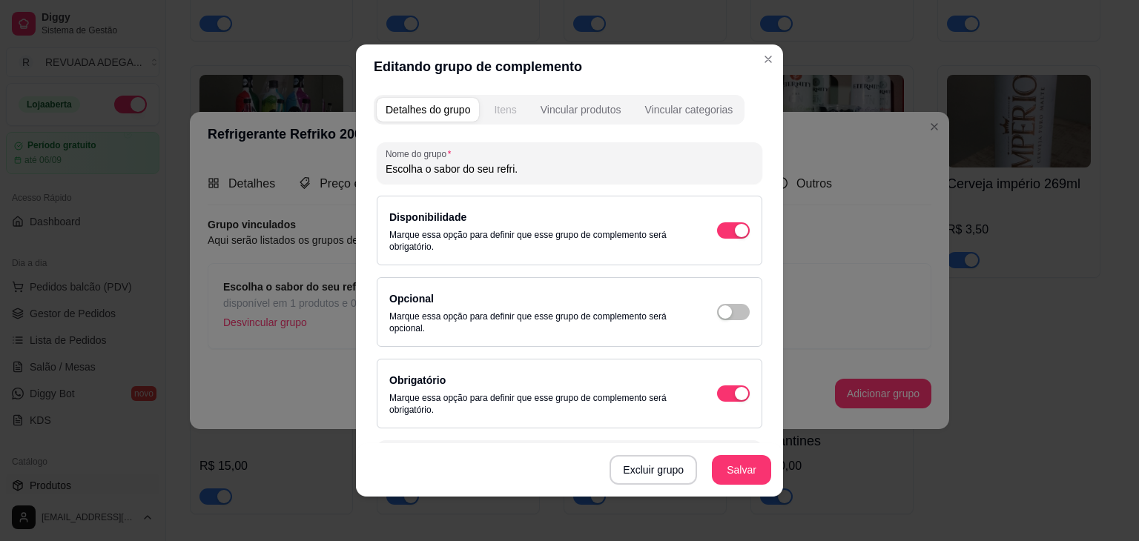
click at [510, 111] on div "Itens" at bounding box center [505, 109] width 22 height 15
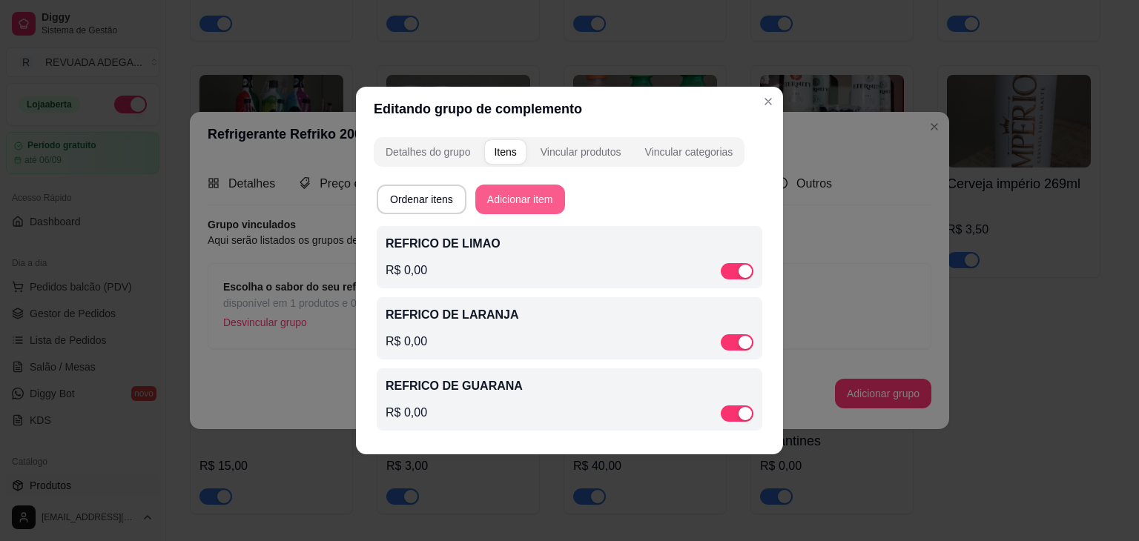
click at [505, 196] on button "Adicionar item" at bounding box center [520, 200] width 90 height 30
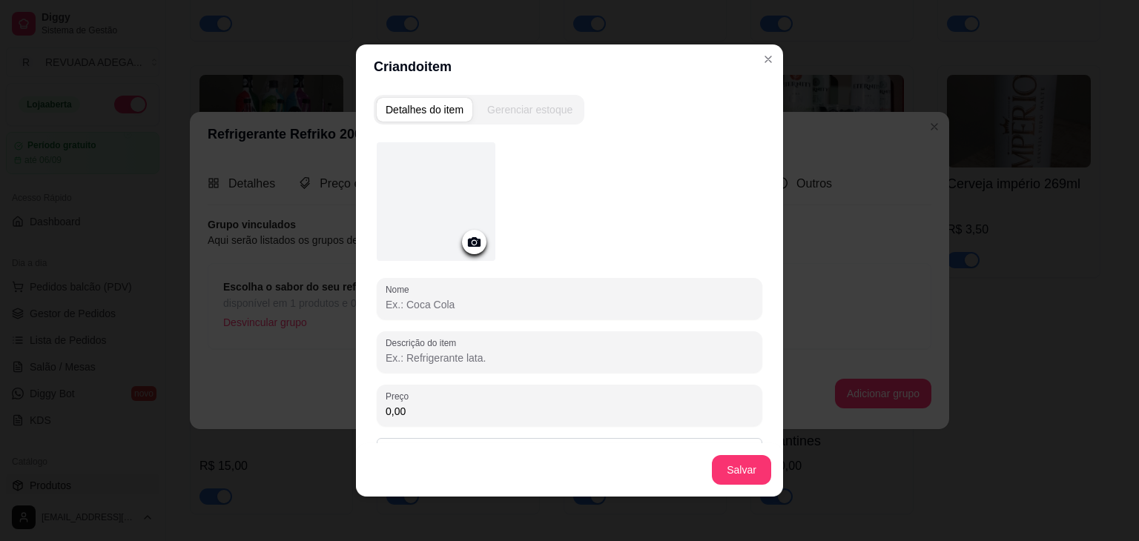
click at [424, 301] on input "Nome" at bounding box center [569, 304] width 368 height 15
type input "REFRIKO TUBAINA"
click at [719, 476] on button "Salvar" at bounding box center [741, 470] width 58 height 29
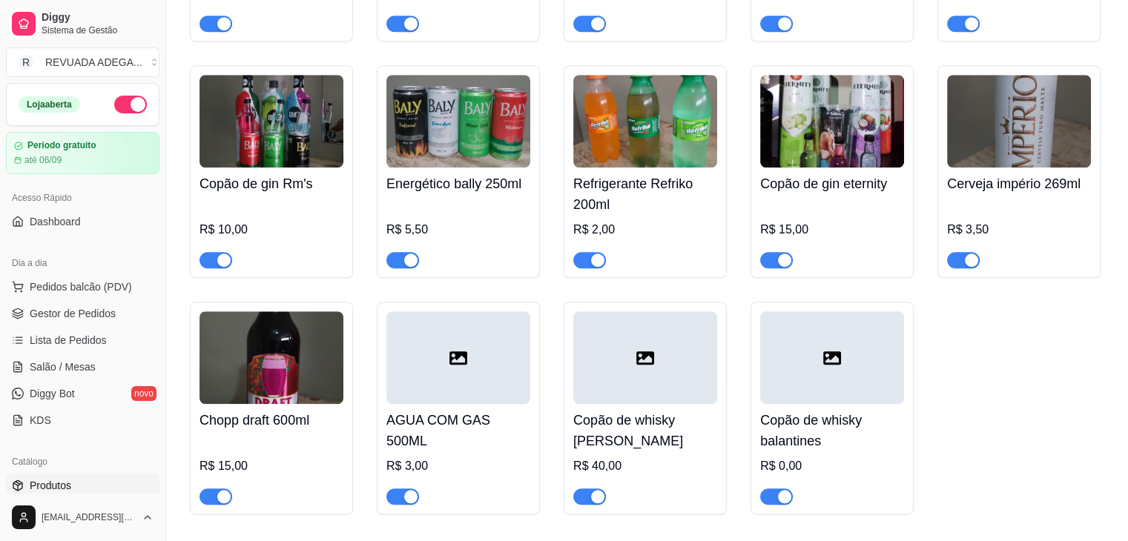
click at [795, 156] on img at bounding box center [832, 121] width 144 height 93
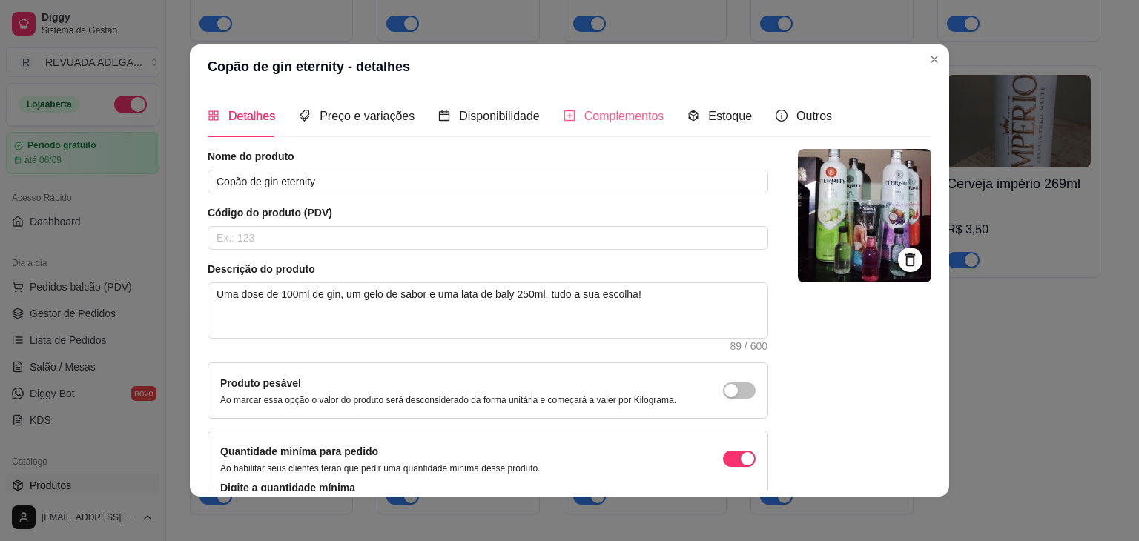
click at [572, 131] on div "Complementos" at bounding box center [613, 116] width 101 height 42
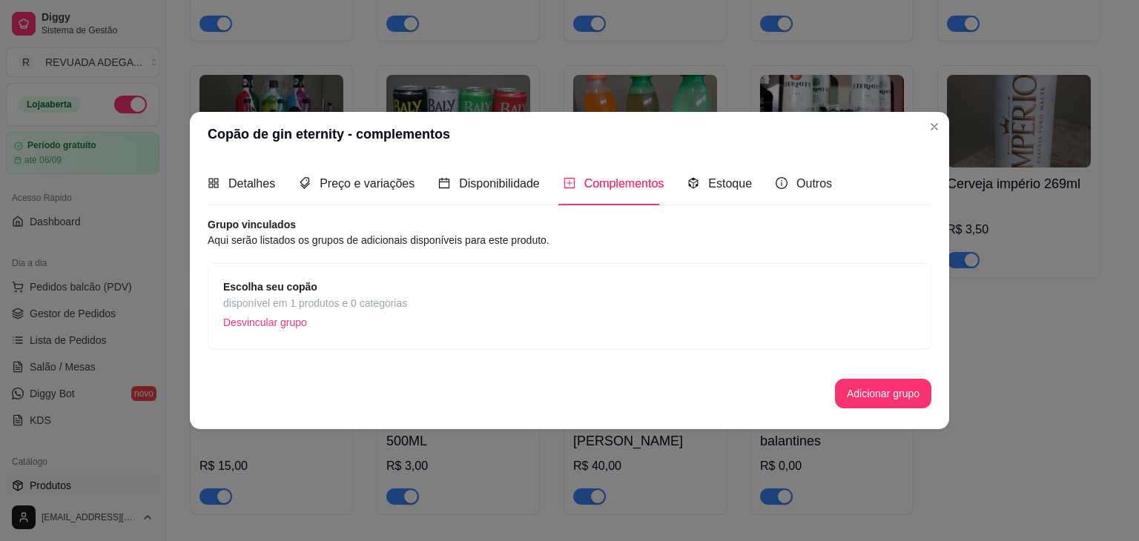
click at [338, 295] on span "disponível em 1 produtos e 0 categorias" at bounding box center [315, 303] width 184 height 16
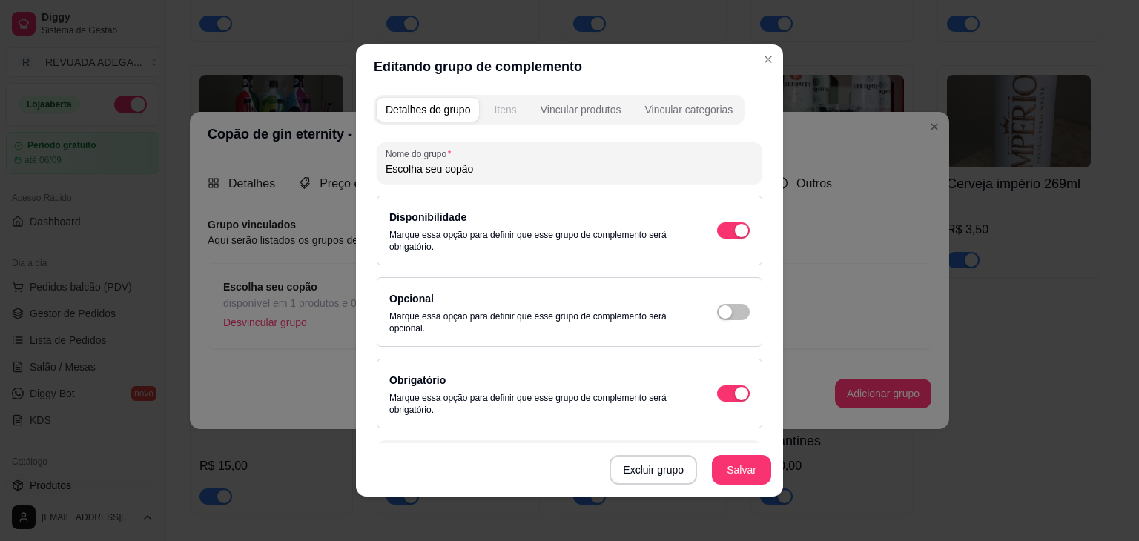
click at [501, 112] on div "Itens" at bounding box center [505, 109] width 22 height 15
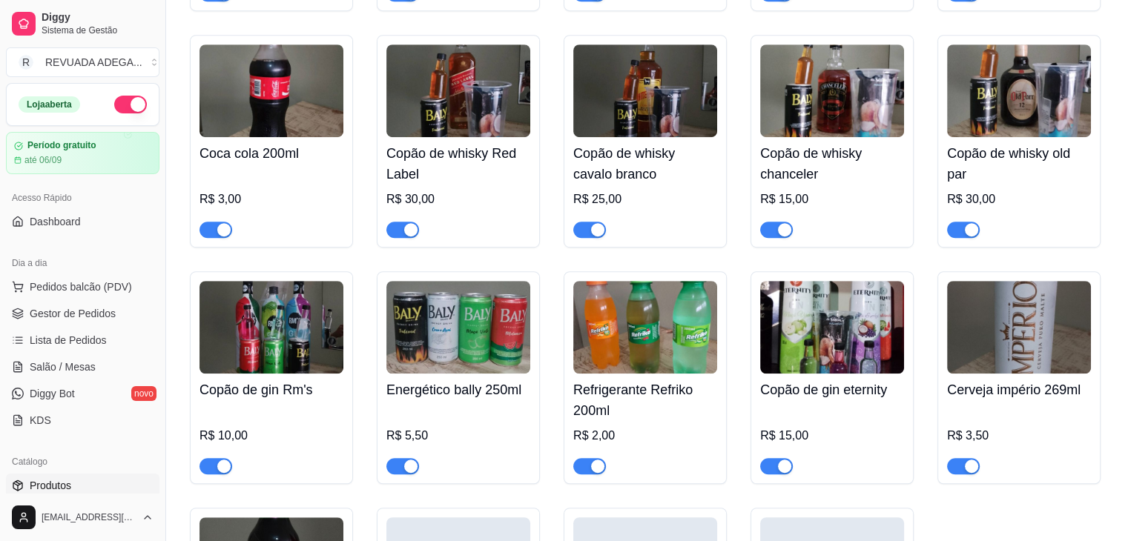
scroll to position [919, 0]
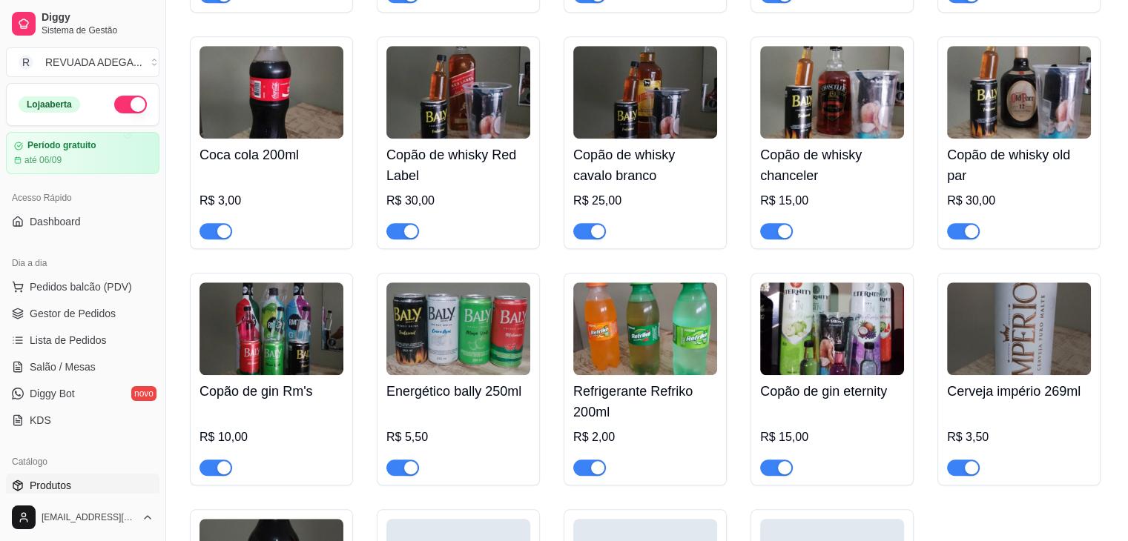
click at [985, 107] on img at bounding box center [1019, 92] width 144 height 93
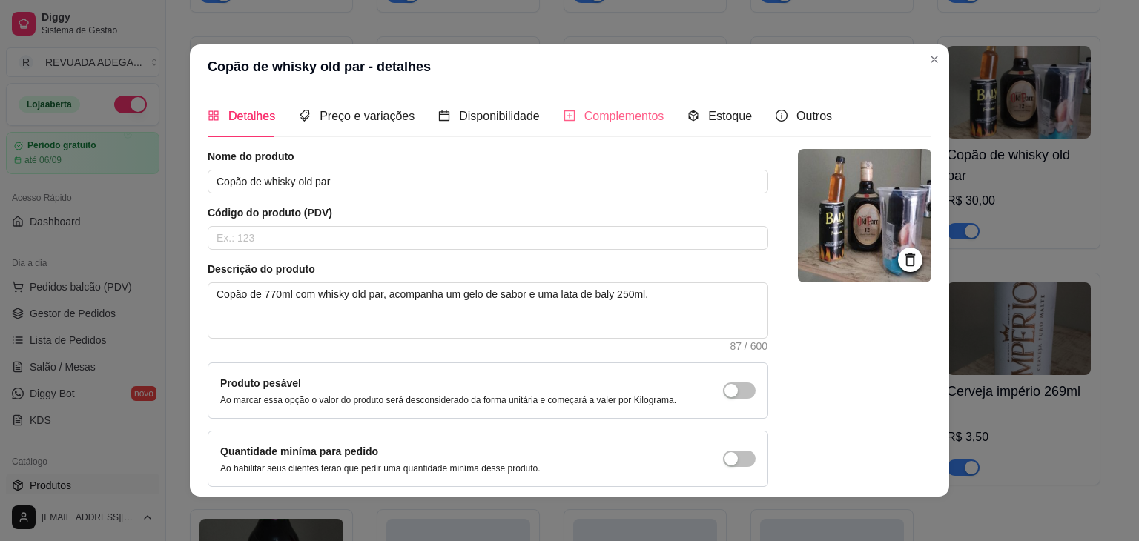
click at [642, 128] on div "Complementos" at bounding box center [613, 116] width 101 height 42
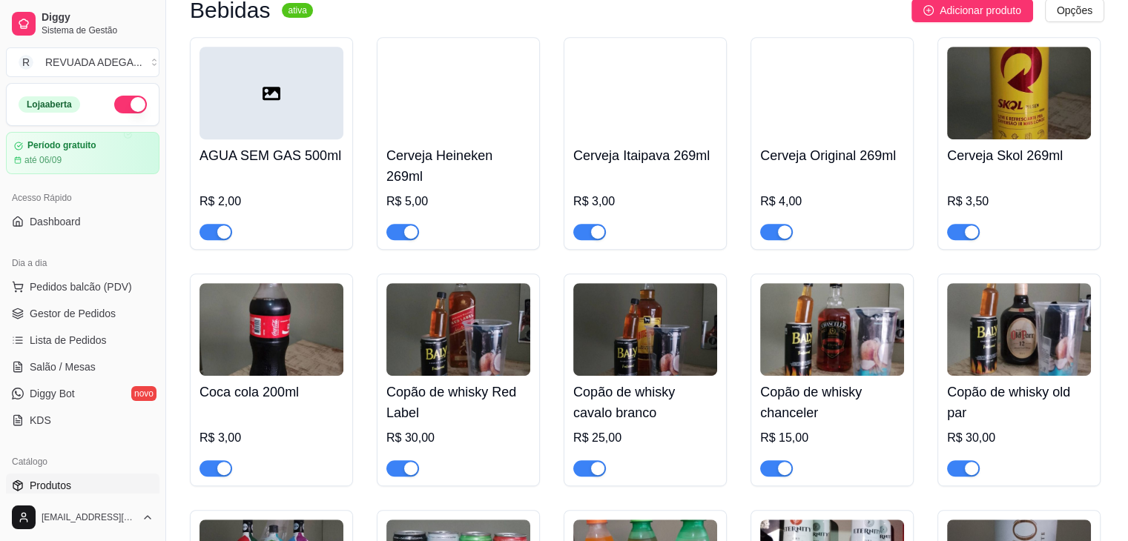
scroll to position [712, 0]
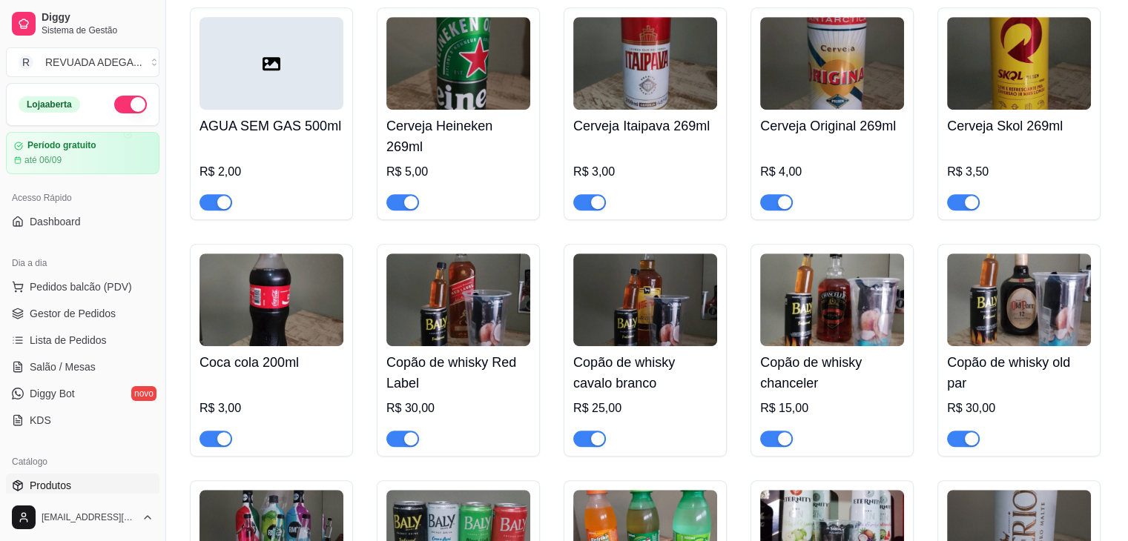
click at [1000, 105] on img at bounding box center [1019, 63] width 144 height 93
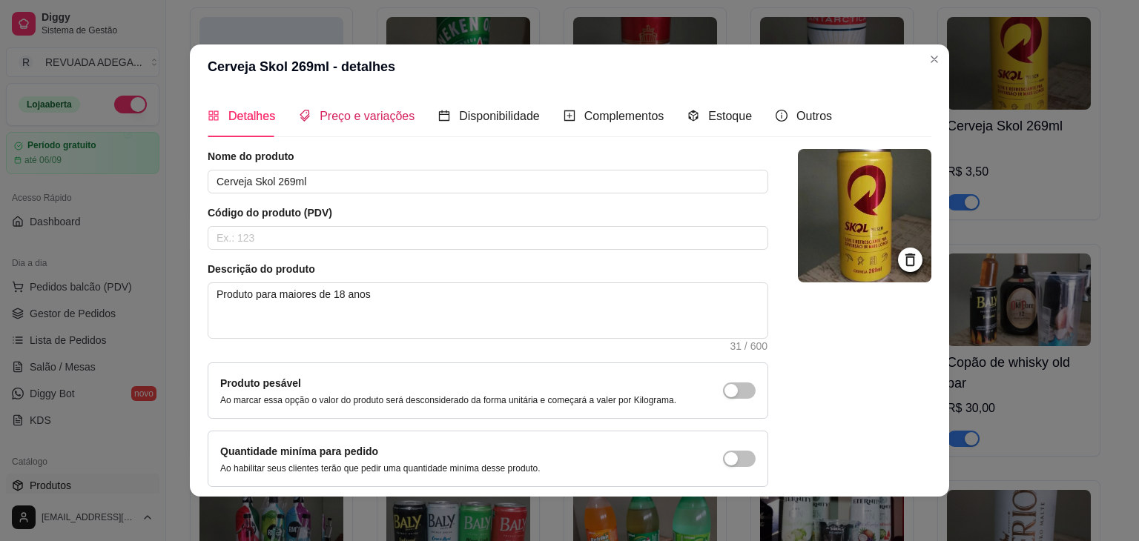
click at [380, 113] on span "Preço e variações" at bounding box center [367, 116] width 95 height 13
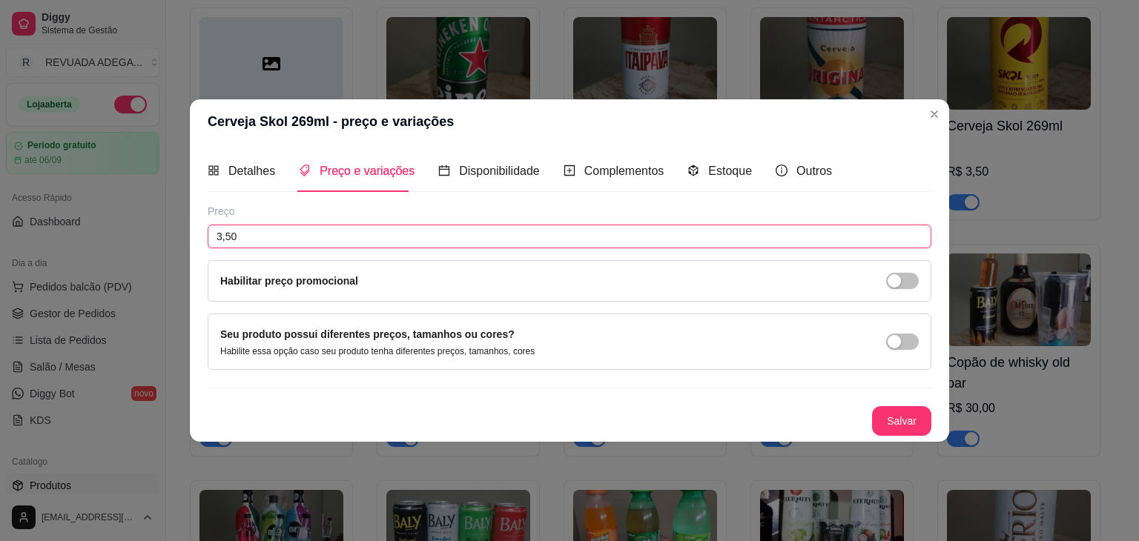
click at [239, 235] on input "3,50" at bounding box center [570, 237] width 724 height 24
type input "4,00"
click at [910, 426] on button "Salvar" at bounding box center [902, 421] width 58 height 29
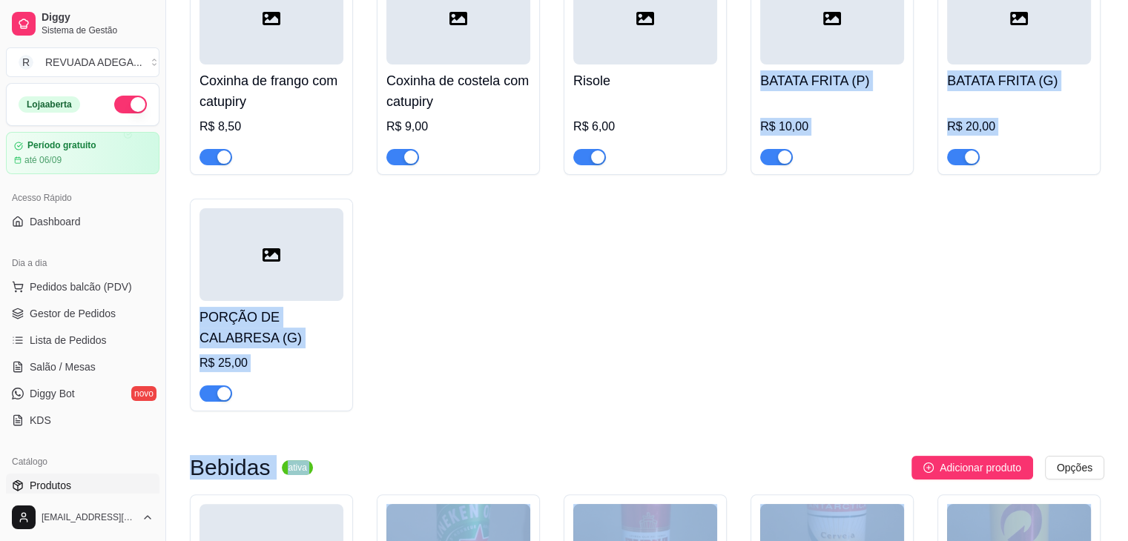
scroll to position [0, 0]
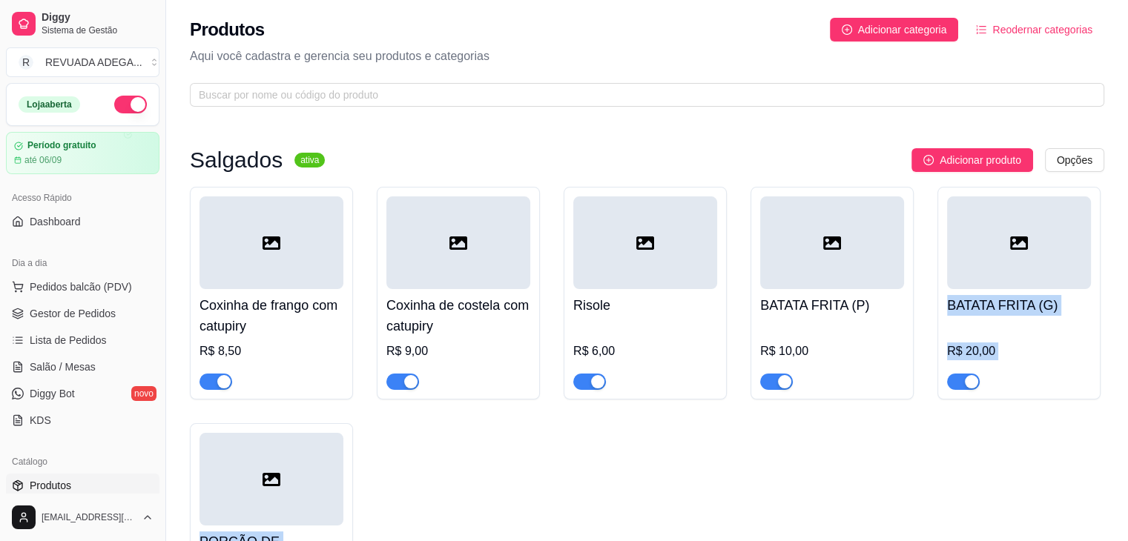
drag, startPoint x: 955, startPoint y: 489, endPoint x: 873, endPoint y: 452, distance: 89.6
click at [875, 460] on div "Coxinha de frango com catupiry R$ 8,50 Coxinha de costela com catupiry R$ 9,00 …" at bounding box center [647, 411] width 914 height 449
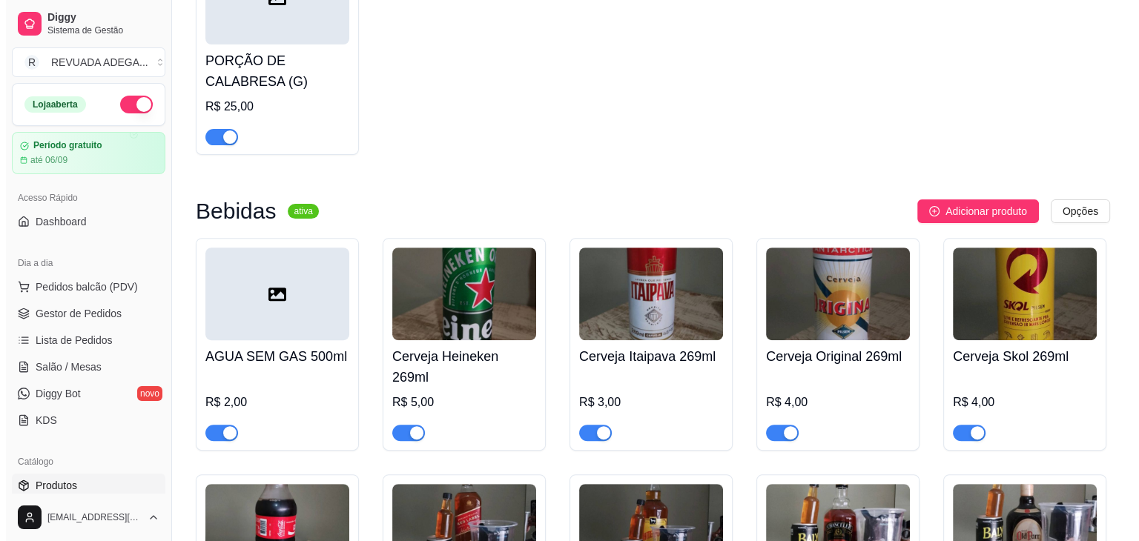
scroll to position [504, 0]
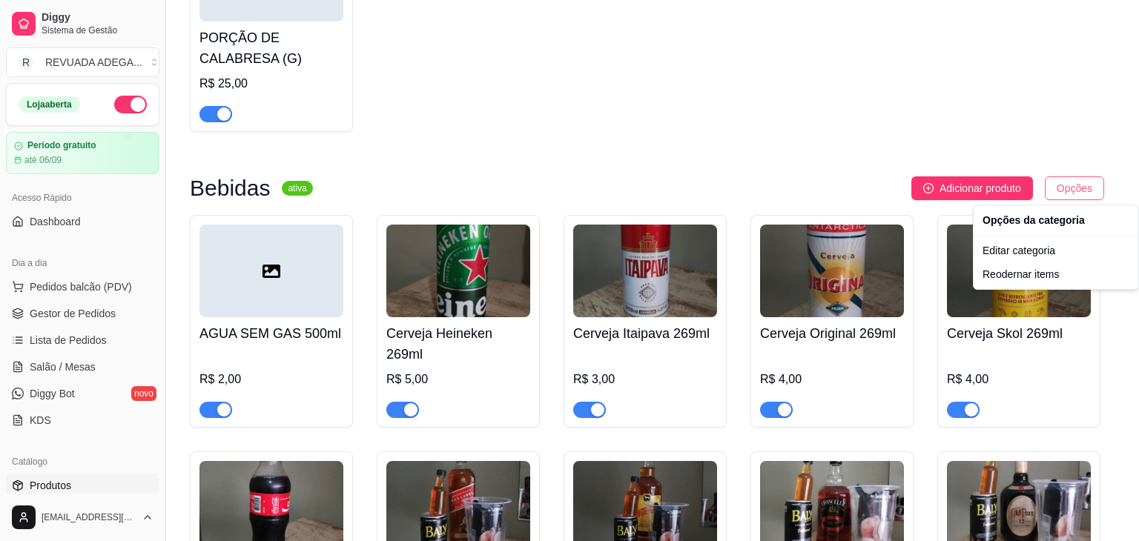
click at [1026, 283] on div "Reodernar items" at bounding box center [1055, 274] width 159 height 24
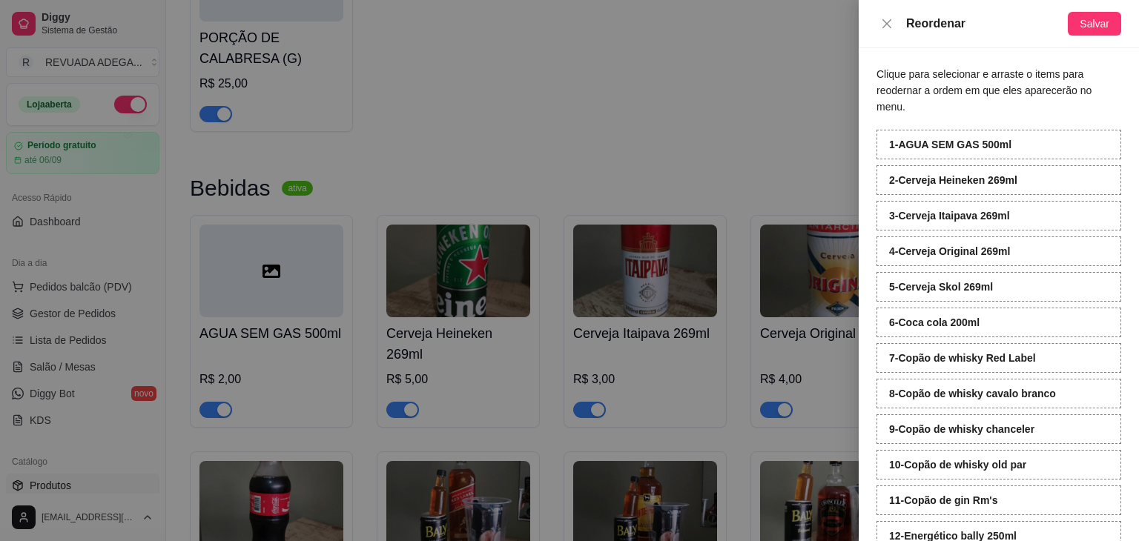
drag, startPoint x: 1138, startPoint y: 130, endPoint x: 1136, endPoint y: 182, distance: 51.9
click at [1127, 182] on div "Clique para selecionar e arraste o items para reodernar a ordem em que eles apa…" at bounding box center [998, 294] width 280 height 493
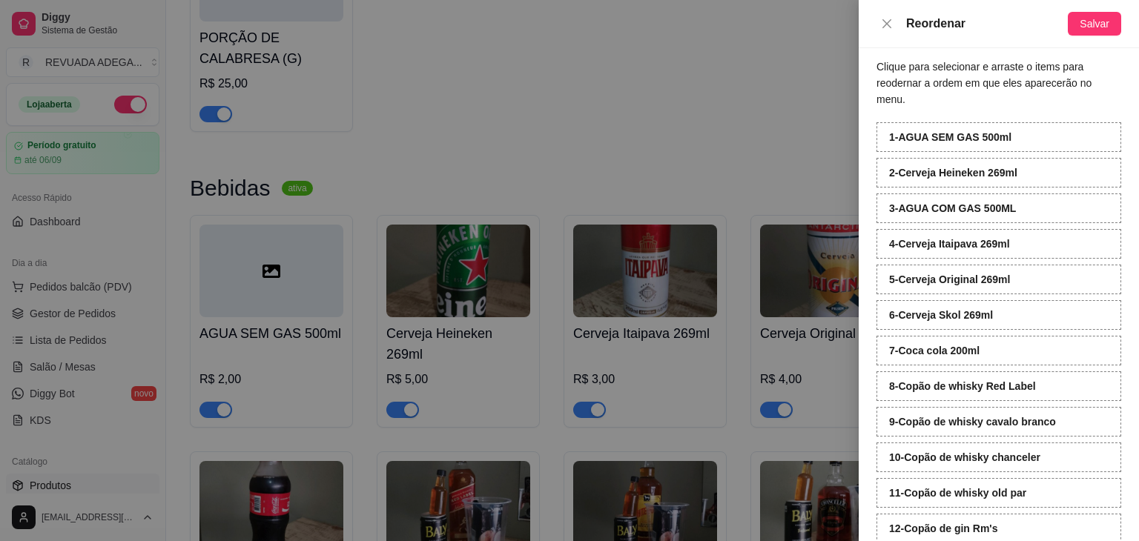
scroll to position [0, 0]
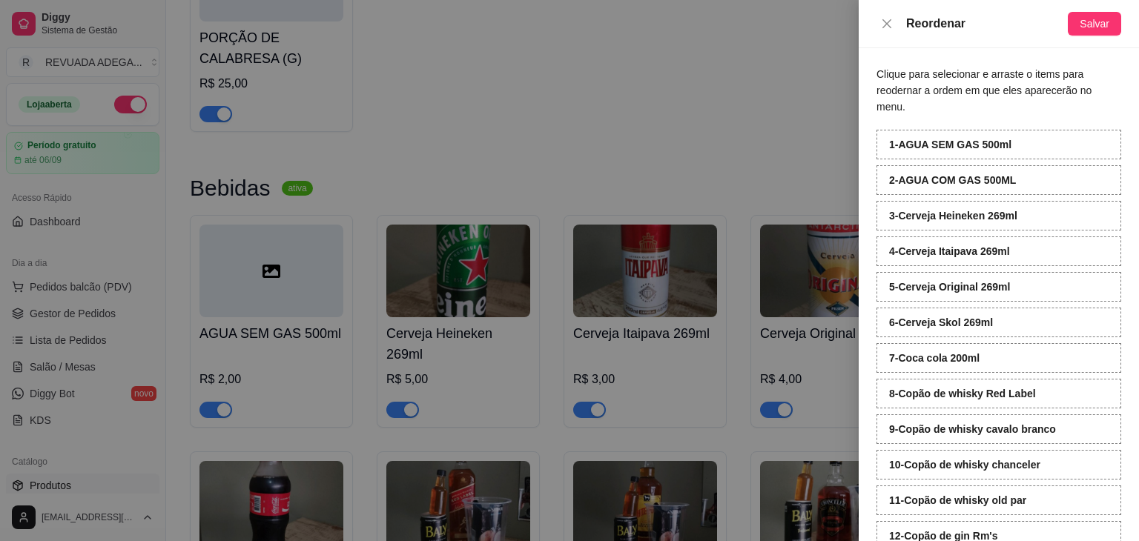
drag, startPoint x: 1138, startPoint y: 142, endPoint x: 1138, endPoint y: 181, distance: 39.3
click at [1127, 181] on div "Clique para selecionar e arraste o items para reodernar a ordem em que eles apa…" at bounding box center [998, 294] width 280 height 493
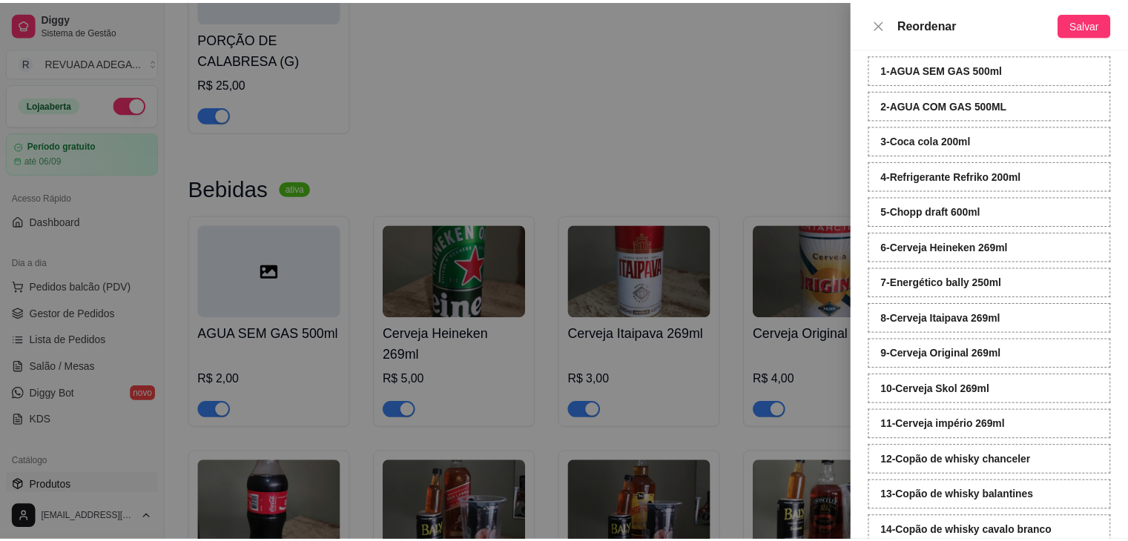
scroll to position [65, 0]
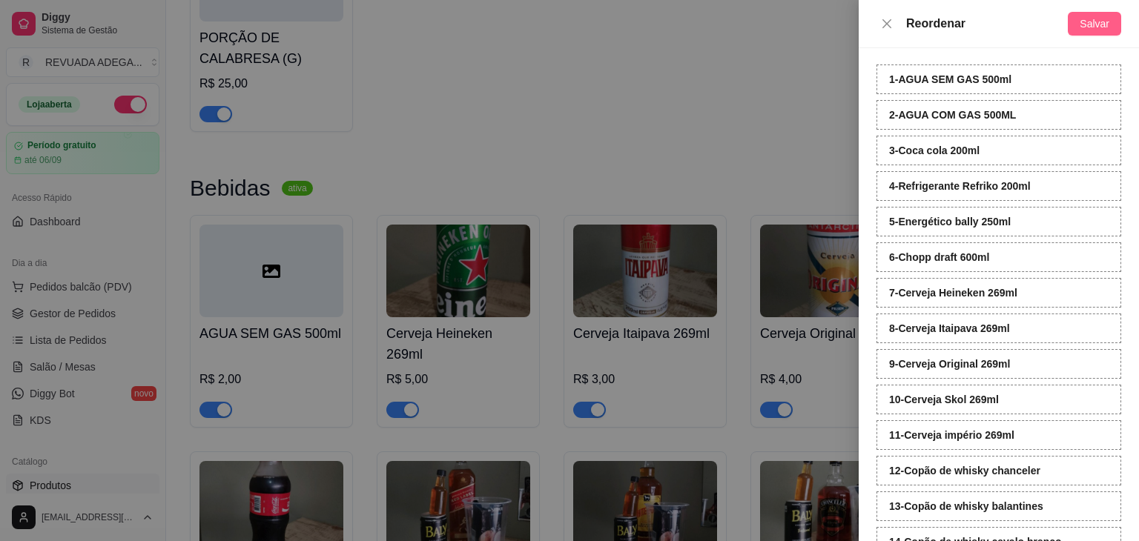
click at [1099, 12] on button "Salvar" at bounding box center [1093, 24] width 53 height 24
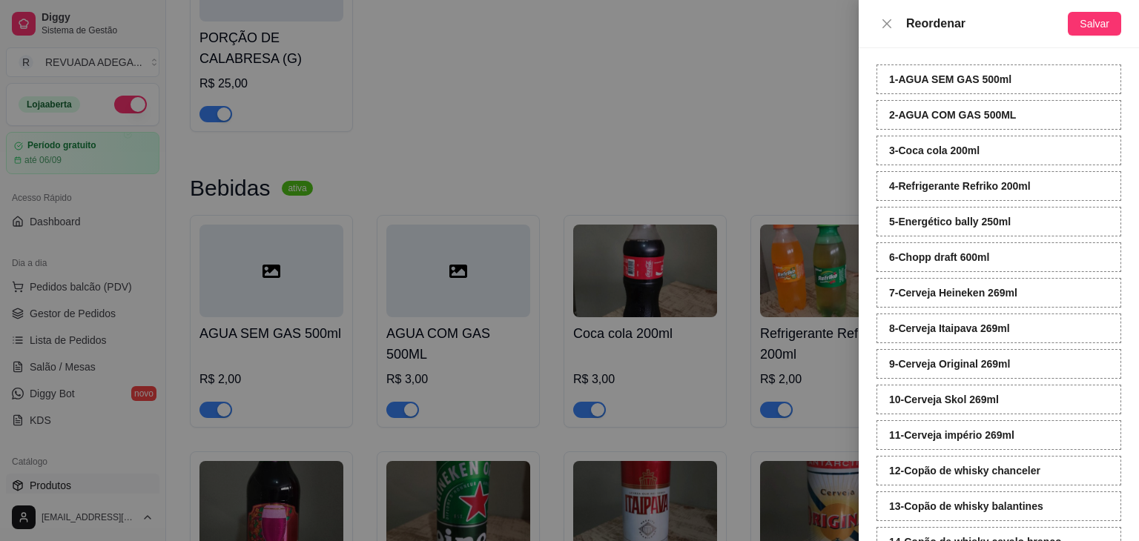
click at [630, 98] on div at bounding box center [569, 270] width 1139 height 541
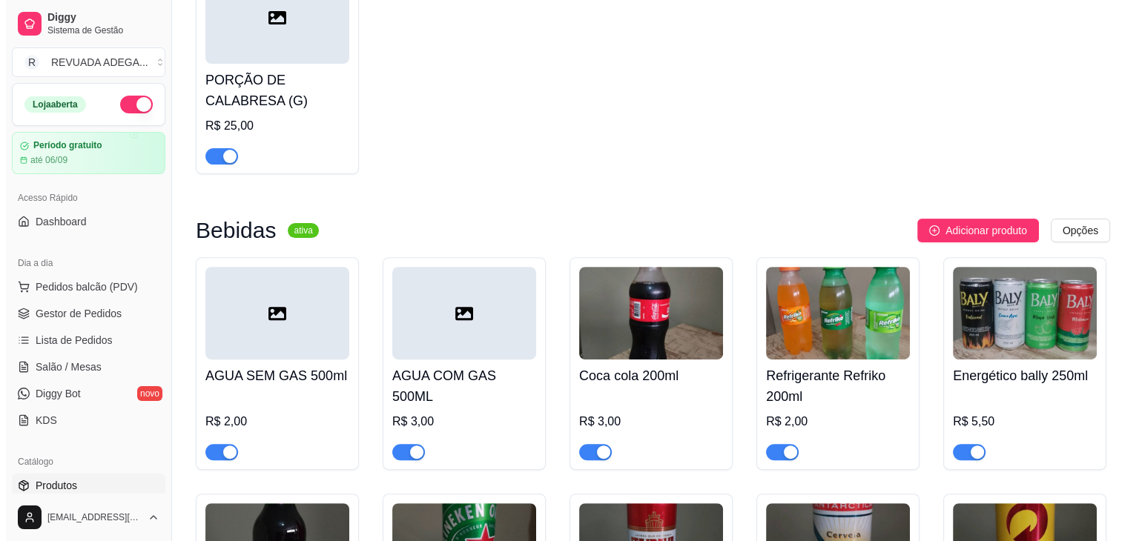
scroll to position [445, 0]
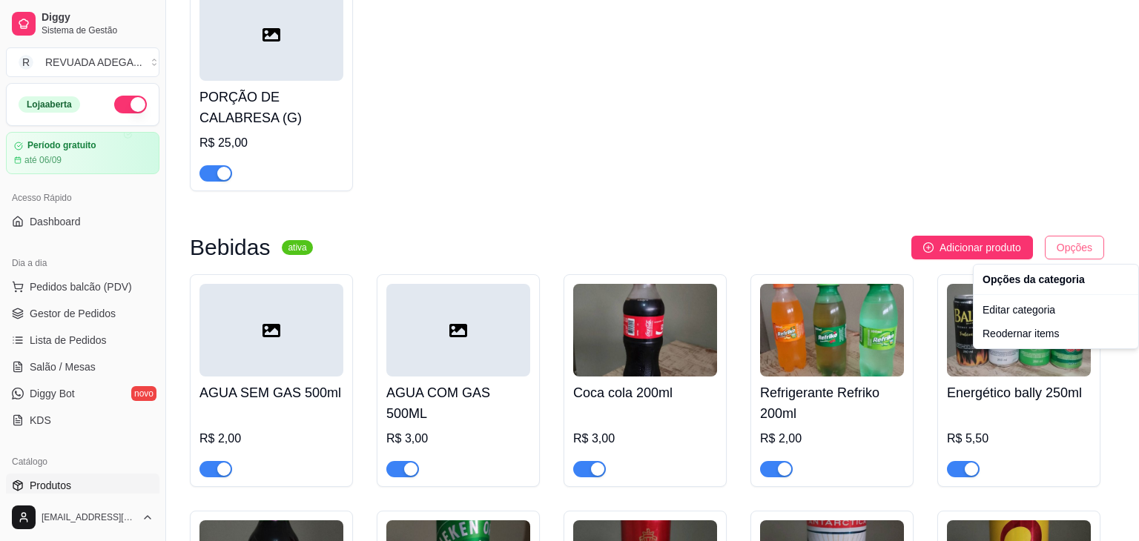
click at [1016, 333] on div "Reodernar items" at bounding box center [1055, 334] width 159 height 24
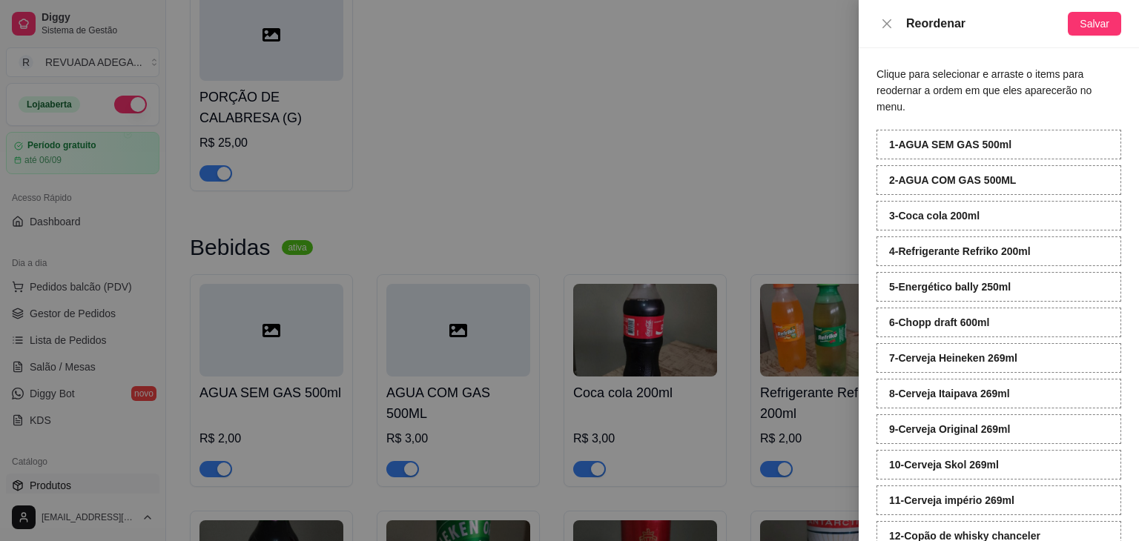
click at [1050, 374] on div "1 - AGUA SEM GAS 500ml 2 - AGUA COM GAS 500ML 3 - Coca cola 200ml 4 - Refrigera…" at bounding box center [998, 465] width 245 height 670
drag, startPoint x: 1138, startPoint y: 443, endPoint x: 1136, endPoint y: 492, distance: 49.7
click at [1127, 492] on div "Clique para selecionar e arraste o items para reodernar a ordem em que eles apa…" at bounding box center [998, 294] width 280 height 493
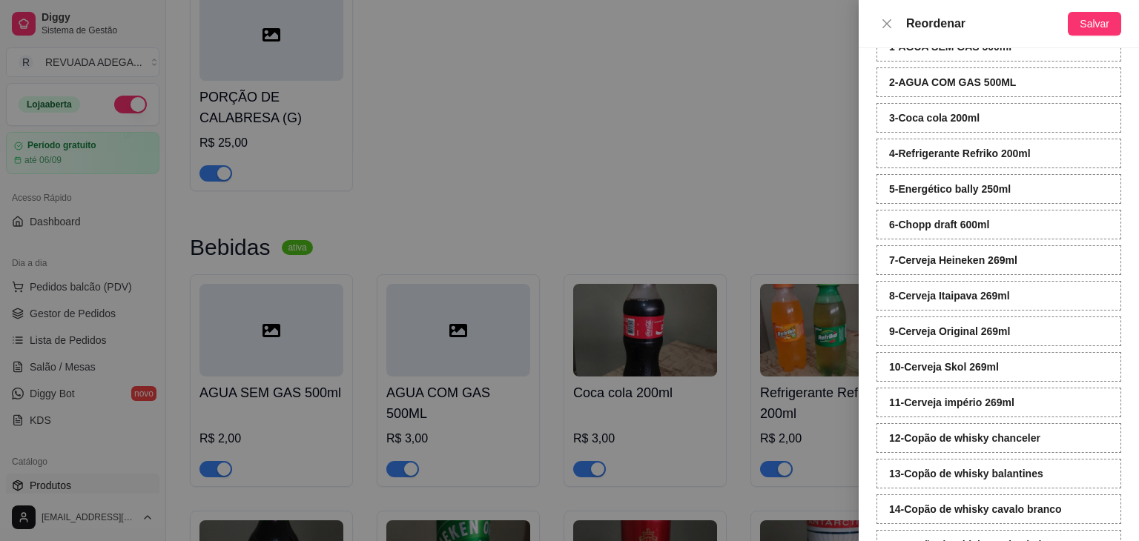
scroll to position [277, 0]
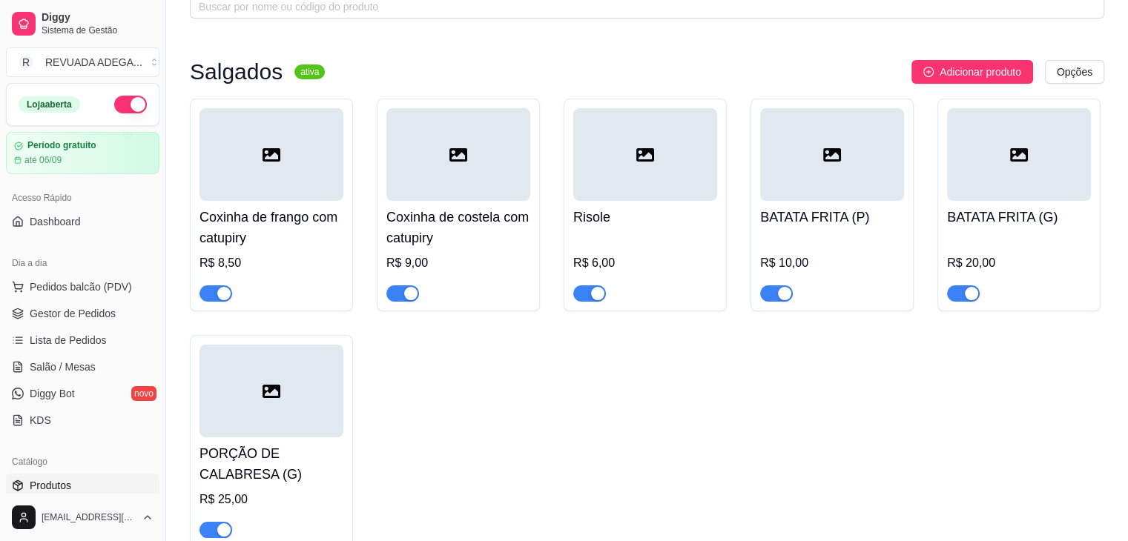
scroll to position [89, 0]
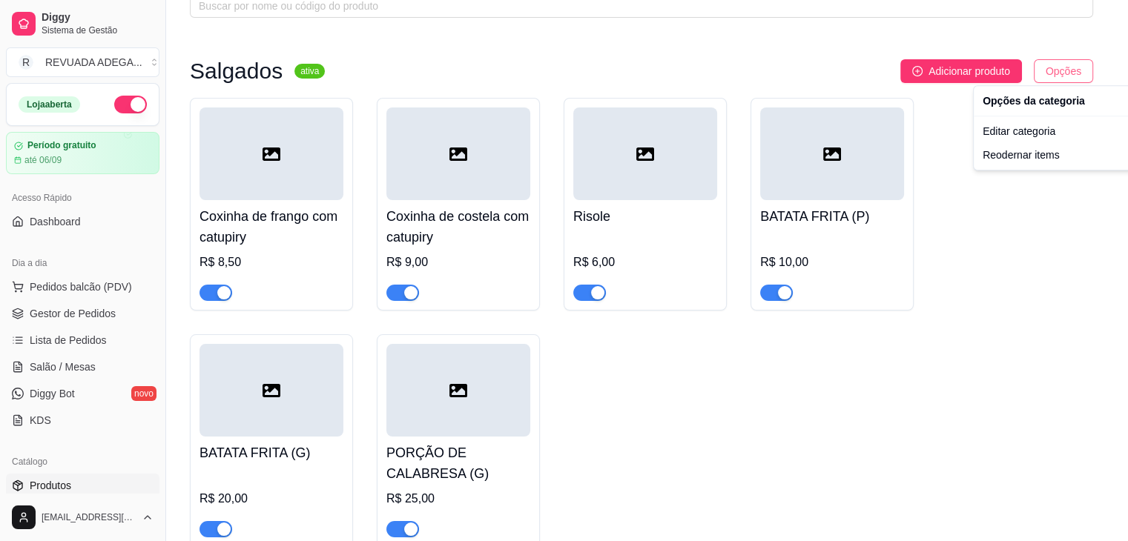
click at [1069, 69] on html "Diggy Sistema de Gestão R REVUADA ADEGA ... Loja aberta Período gratuito até 06…" at bounding box center [564, 181] width 1128 height 541
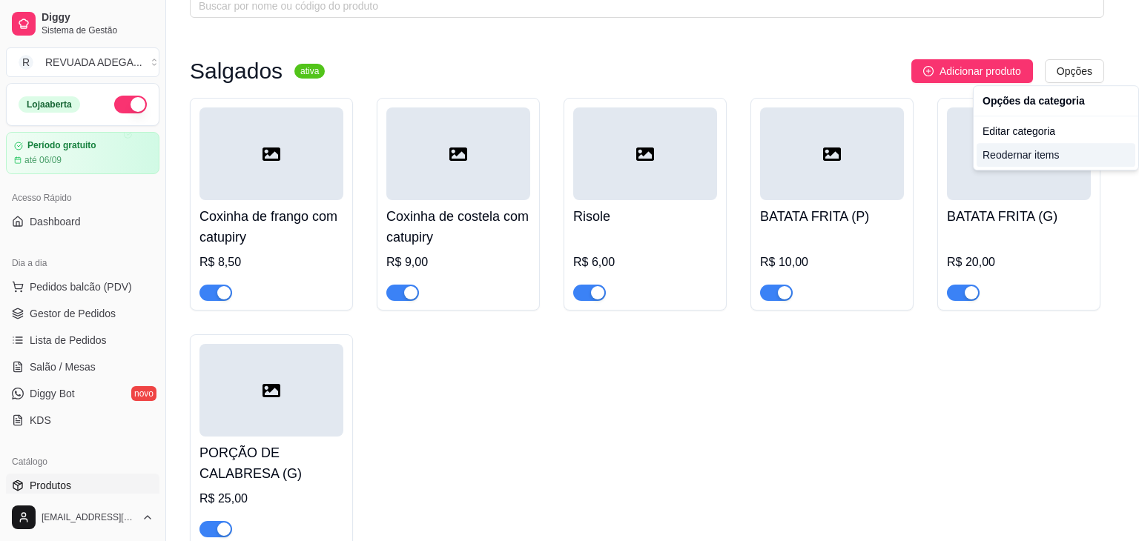
click at [1047, 160] on div "Reodernar items" at bounding box center [1055, 155] width 159 height 24
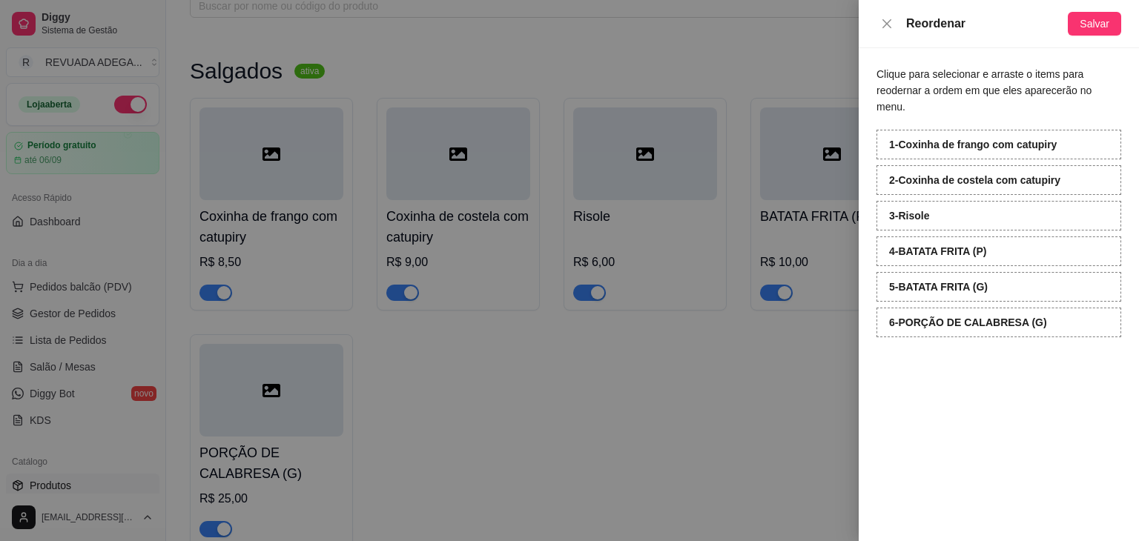
click at [726, 453] on div at bounding box center [569, 270] width 1139 height 541
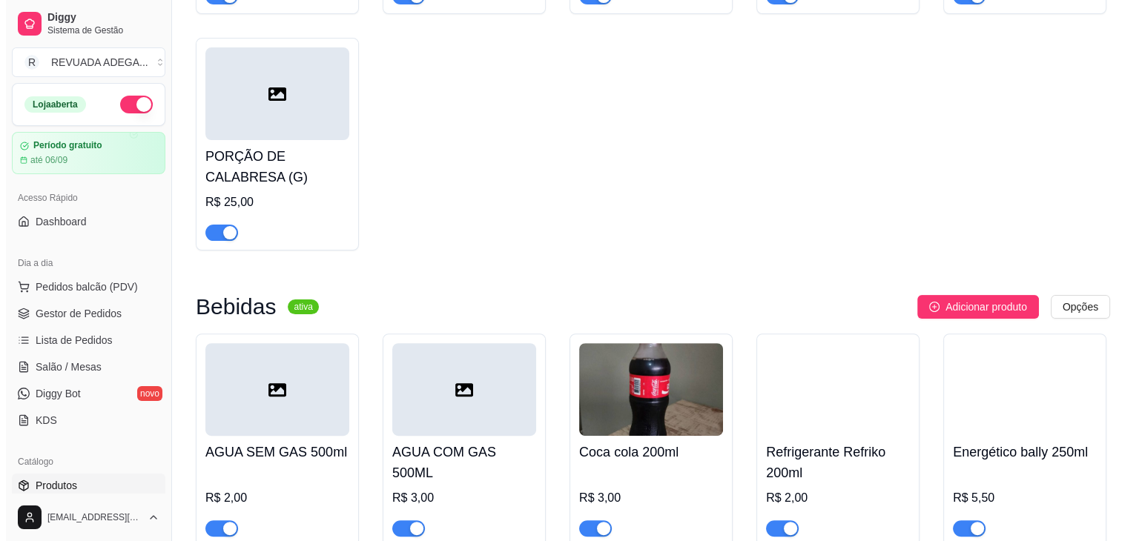
scroll to position [415, 0]
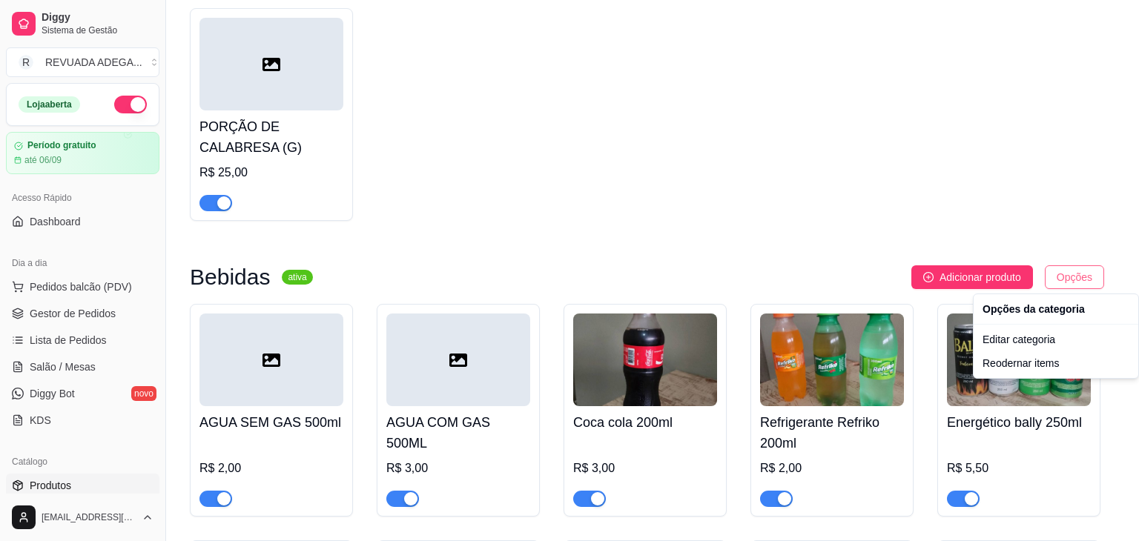
click at [1036, 365] on div "Reodernar items" at bounding box center [1055, 363] width 159 height 24
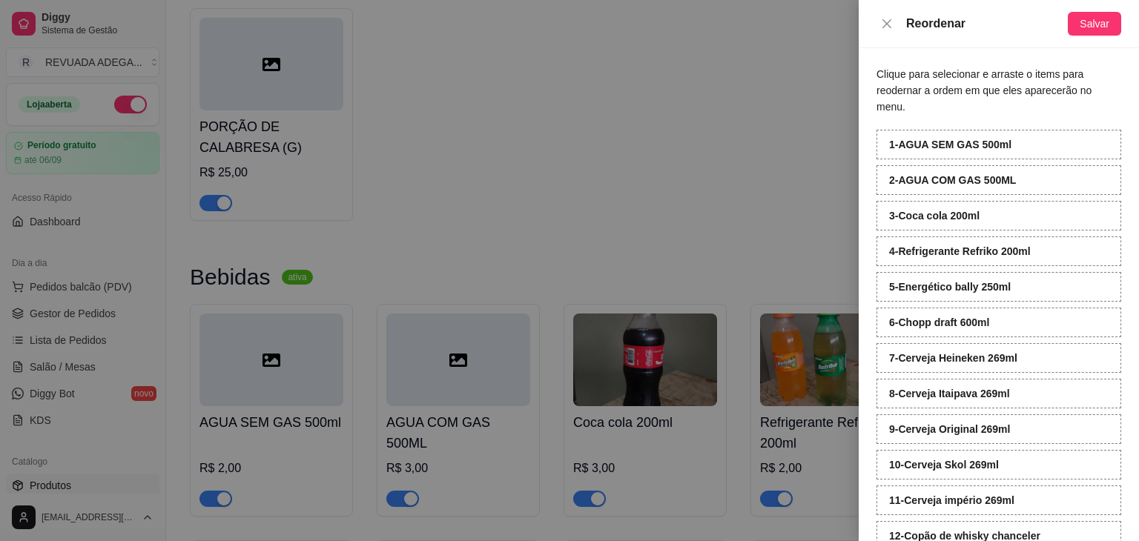
drag, startPoint x: 1138, startPoint y: 337, endPoint x: 1136, endPoint y: 411, distance: 74.1
click at [1136, 411] on div "Clique para selecionar e arraste o items para reodernar a ordem em que eles apa…" at bounding box center [998, 294] width 280 height 493
click at [1122, 457] on div "Clique para selecionar e arraste o items para reodernar a ordem em que eles apa…" at bounding box center [998, 294] width 280 height 493
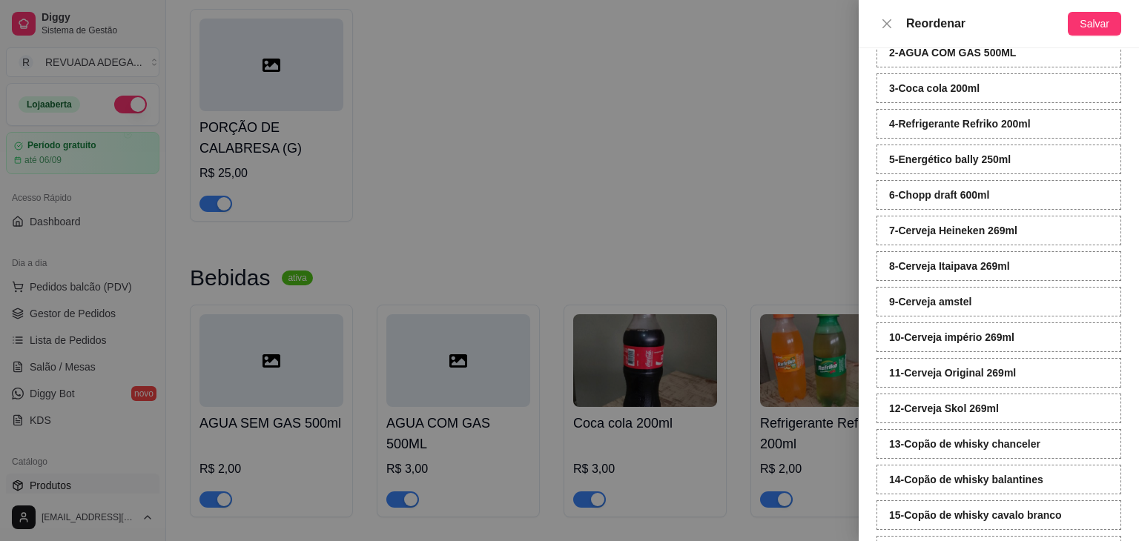
scroll to position [132, 0]
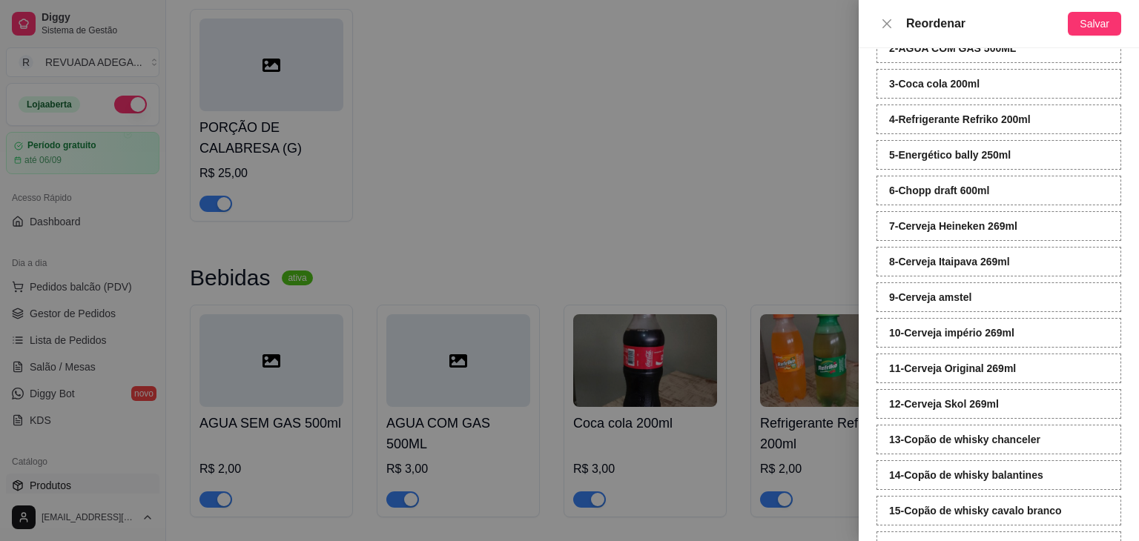
click at [586, 140] on div at bounding box center [569, 270] width 1139 height 541
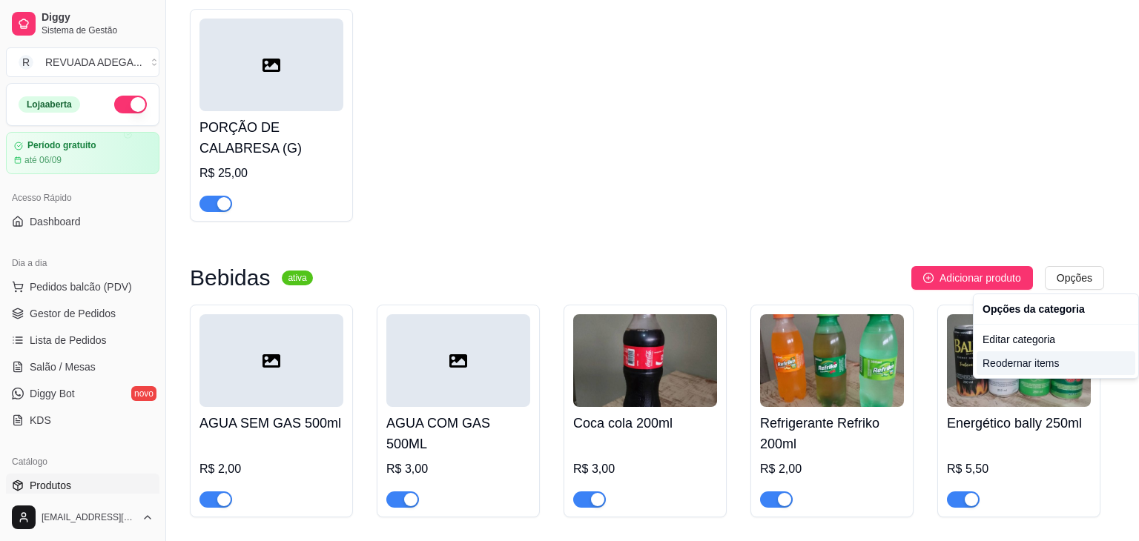
click at [1023, 362] on div "Reodernar items" at bounding box center [1055, 363] width 159 height 24
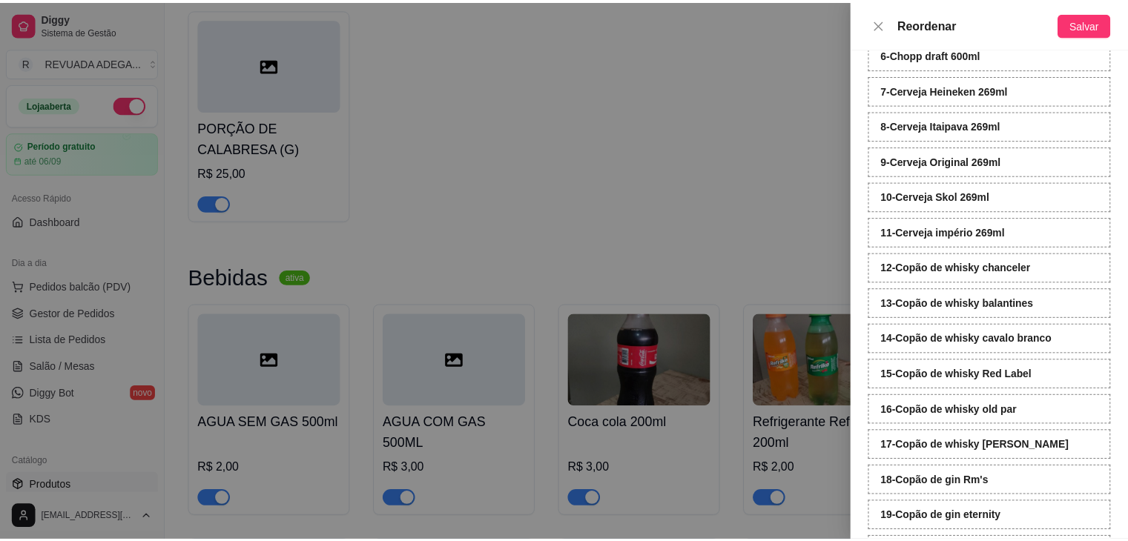
scroll to position [312, 0]
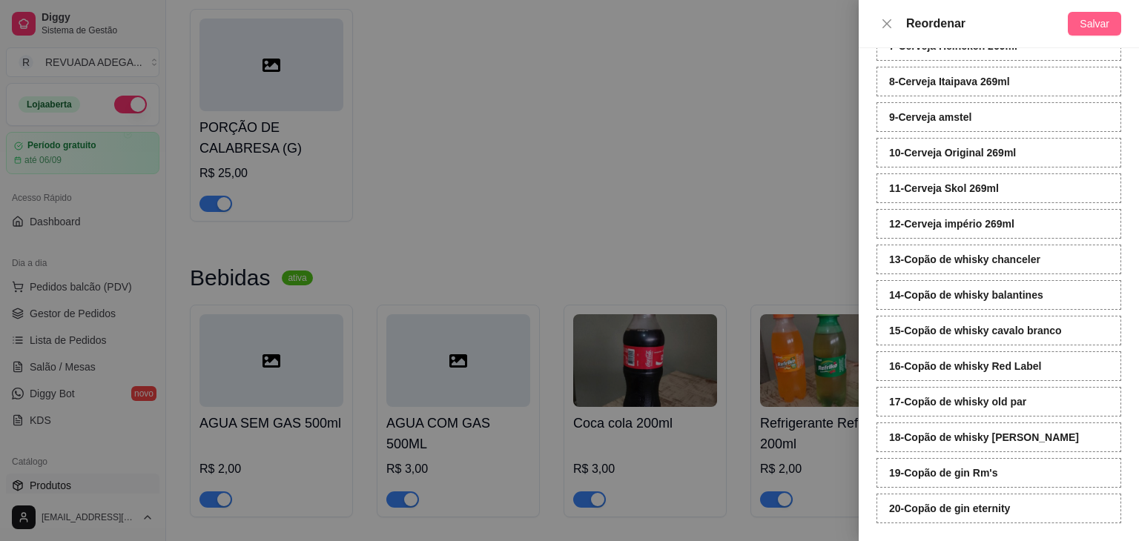
click at [1113, 26] on button "Salvar" at bounding box center [1093, 24] width 53 height 24
click at [624, 35] on div at bounding box center [569, 270] width 1139 height 541
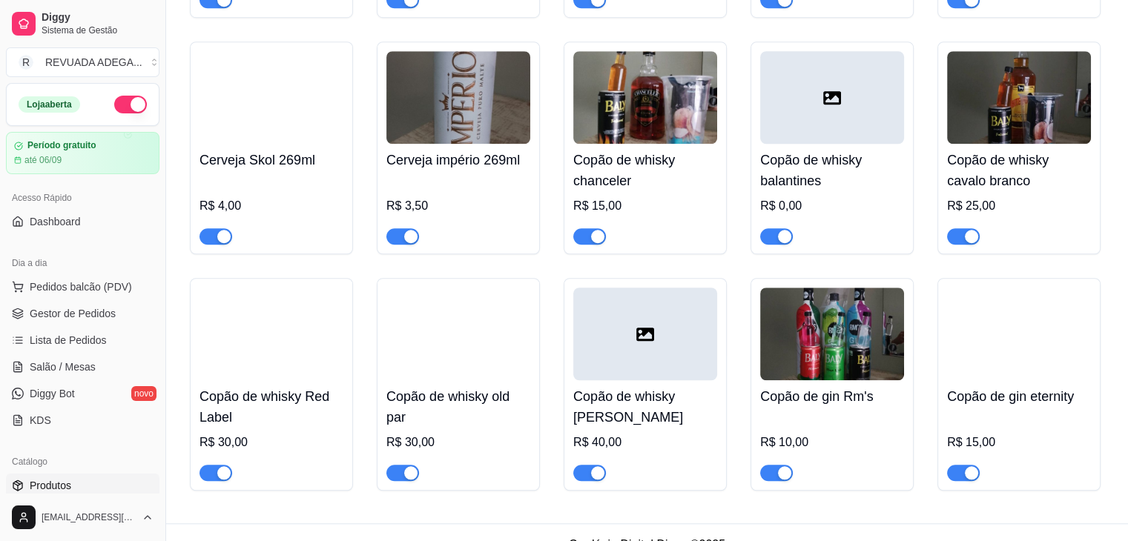
scroll to position [1156, 0]
